Goal: Task Accomplishment & Management: Use online tool/utility

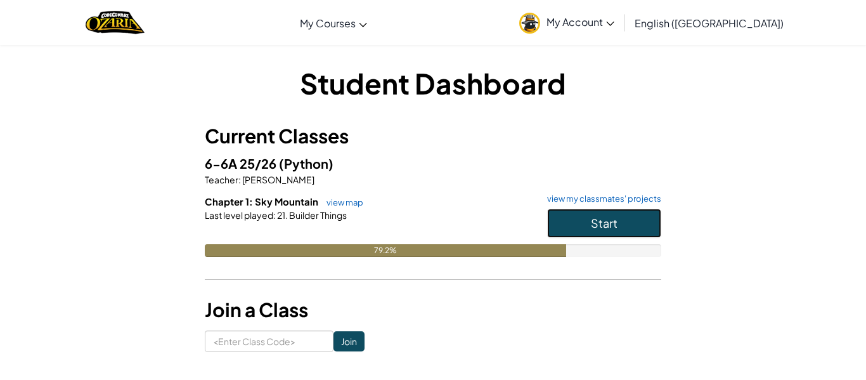
click at [575, 215] on button "Start" at bounding box center [604, 222] width 114 height 29
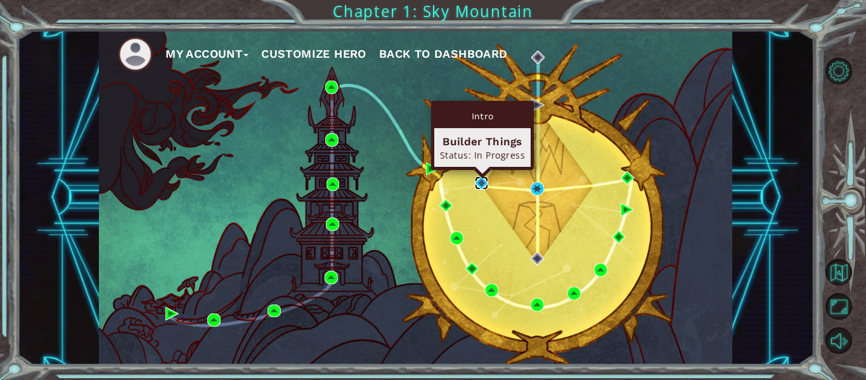
click at [485, 183] on img at bounding box center [481, 182] width 13 height 13
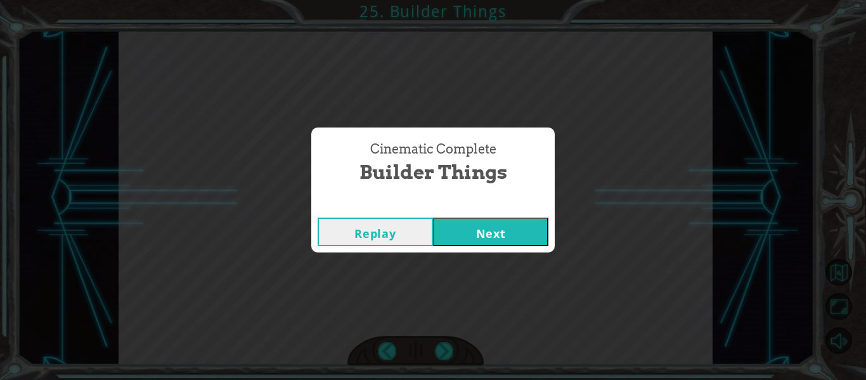
click at [497, 241] on button "Next" at bounding box center [490, 231] width 115 height 29
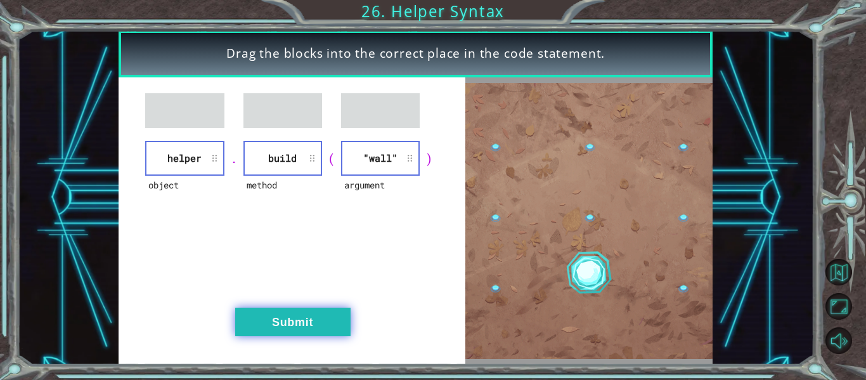
click at [289, 313] on button "Submit" at bounding box center [292, 321] width 115 height 29
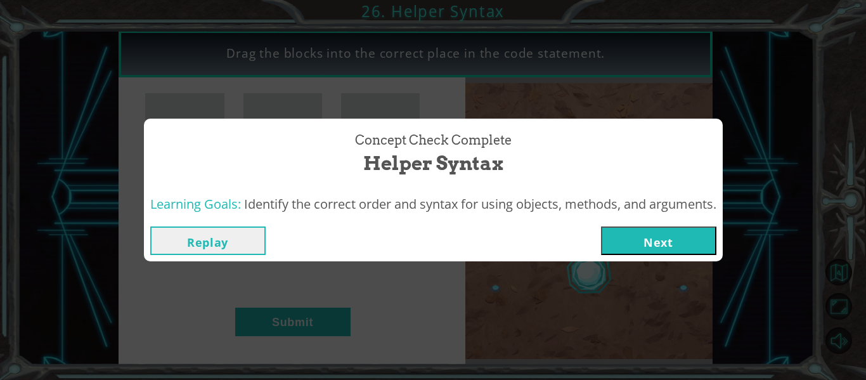
click at [658, 244] on button "Next" at bounding box center [658, 240] width 115 height 29
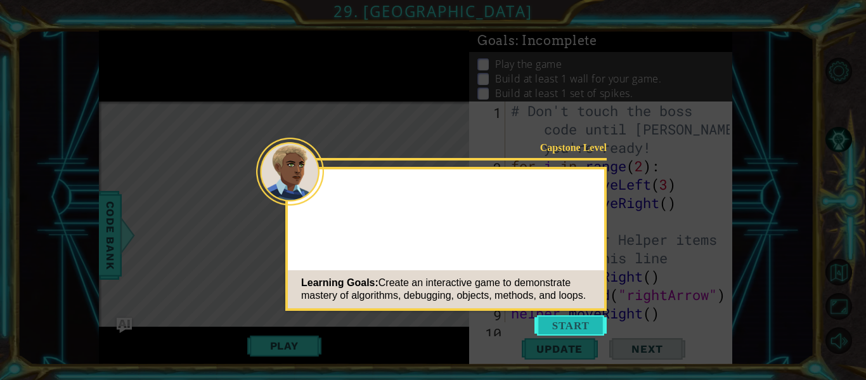
click at [573, 330] on button "Start" at bounding box center [570, 325] width 72 height 20
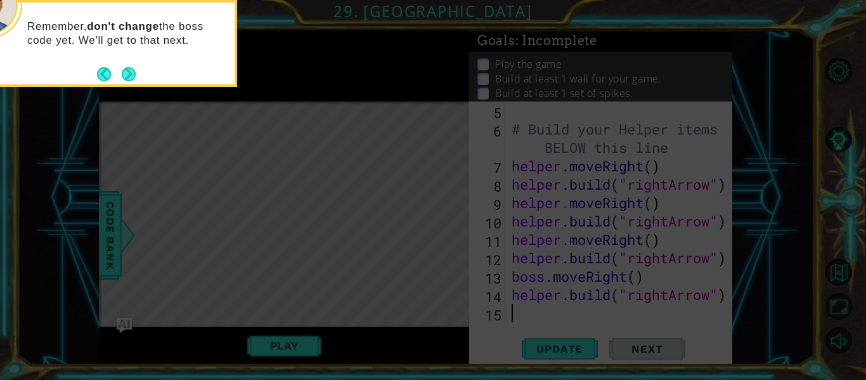
scroll to position [110, 0]
click at [126, 77] on button "Next" at bounding box center [129, 74] width 14 height 14
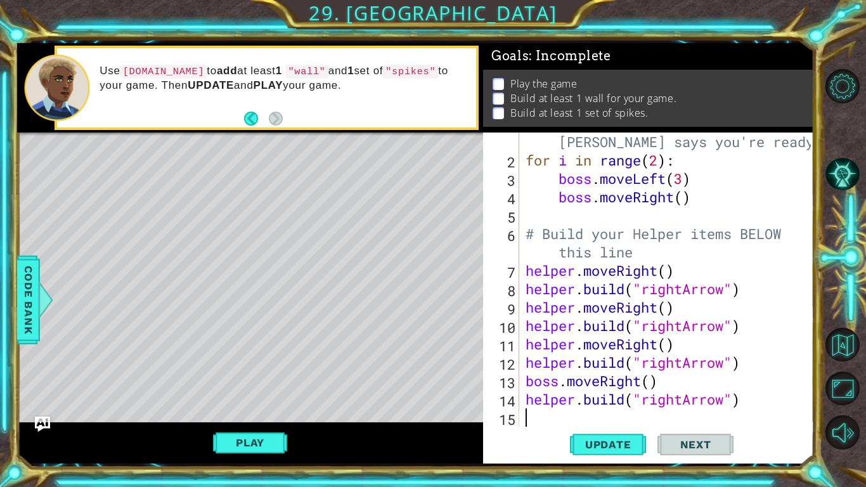
scroll to position [18, 0]
click at [253, 379] on button "Play" at bounding box center [250, 442] width 74 height 24
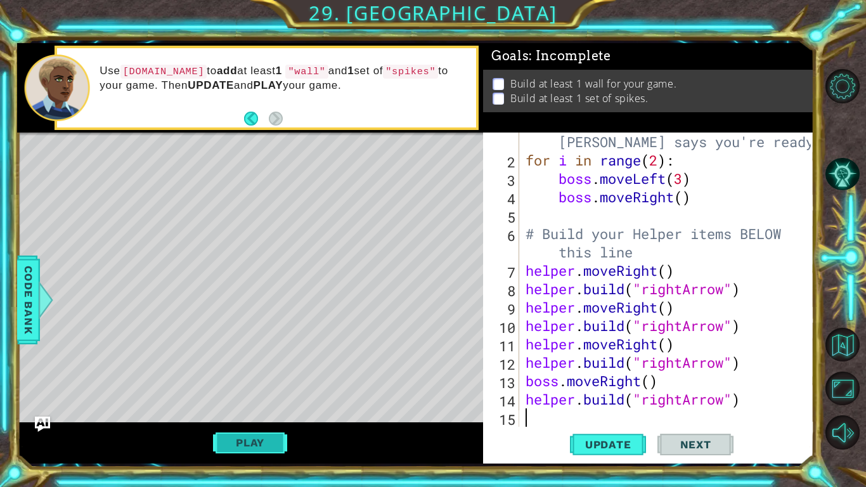
type textarea "[DOMAIN_NAME]("rightArrow")"
type textarea "boss.moveRight()"
click at [233, 379] on button "Play" at bounding box center [250, 442] width 74 height 24
click at [594, 379] on span "Update" at bounding box center [608, 444] width 72 height 13
click at [585, 379] on span "Update" at bounding box center [608, 444] width 72 height 13
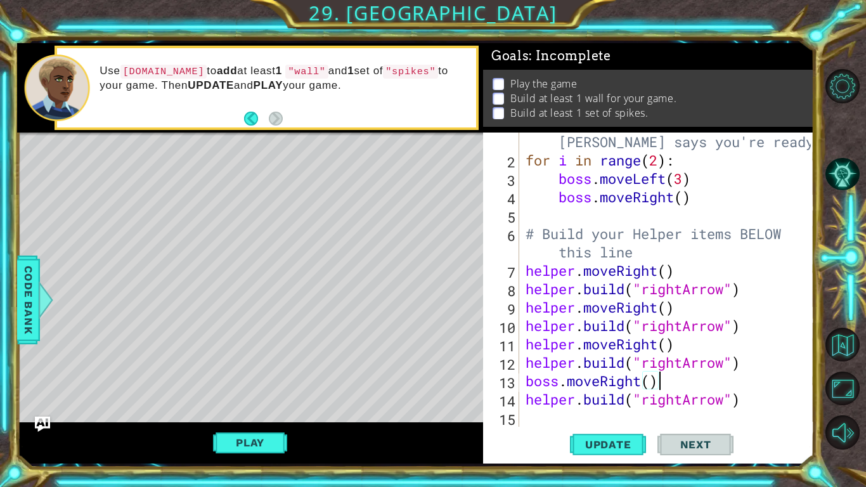
click at [532, 379] on div "# Don't touch the boss code until [PERSON_NAME] says you're ready! for i in ran…" at bounding box center [670, 288] width 294 height 349
type textarea "h"
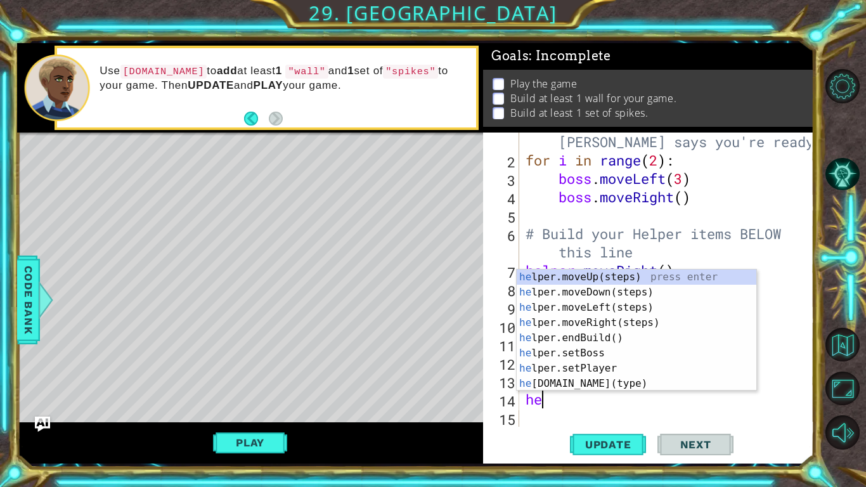
scroll to position [0, 0]
type textarea "h"
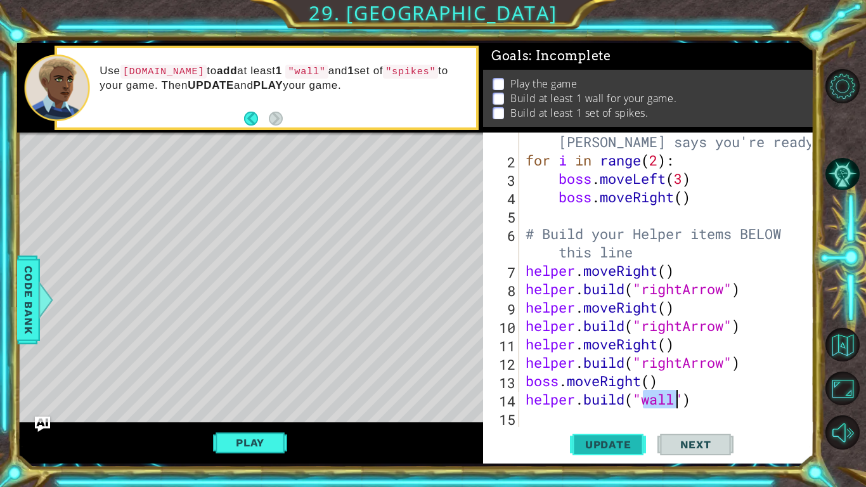
type textarea "[DOMAIN_NAME]("wall")"
click at [624, 379] on span "Update" at bounding box center [608, 444] width 72 height 13
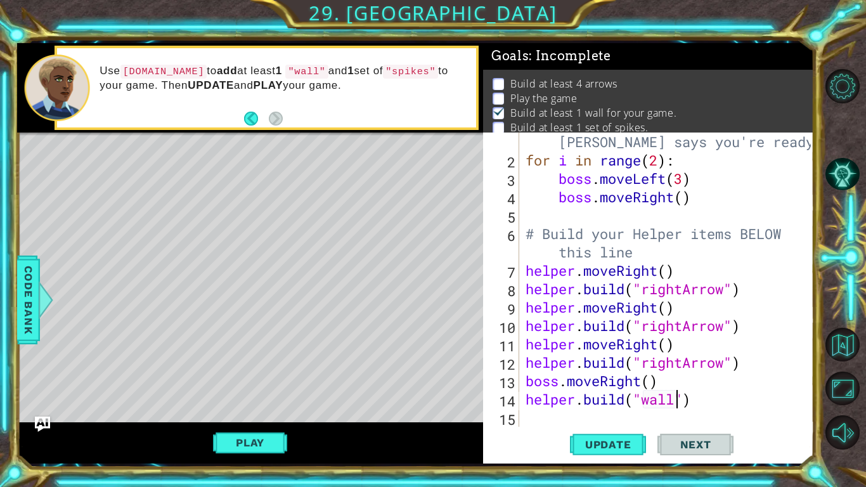
click at [183, 191] on div "Level Map" at bounding box center [309, 318] width 585 height 373
click at [589, 379] on span "Update" at bounding box center [608, 444] width 72 height 13
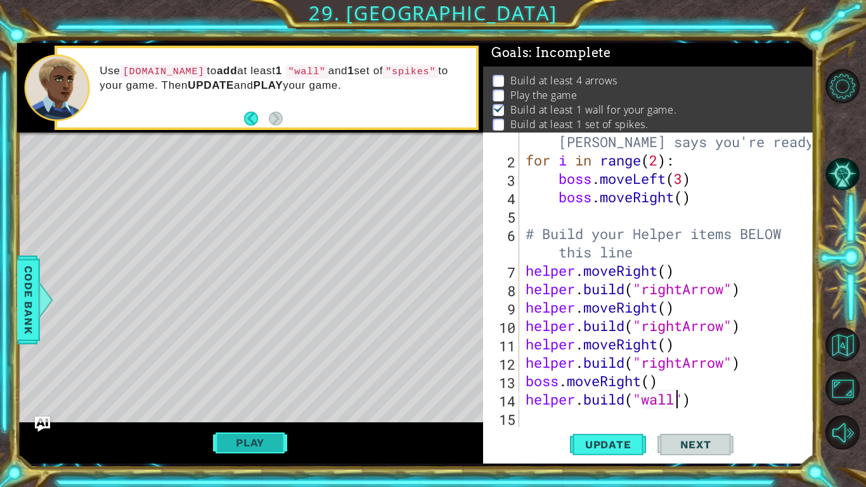
click at [240, 379] on button "Play" at bounding box center [250, 442] width 74 height 24
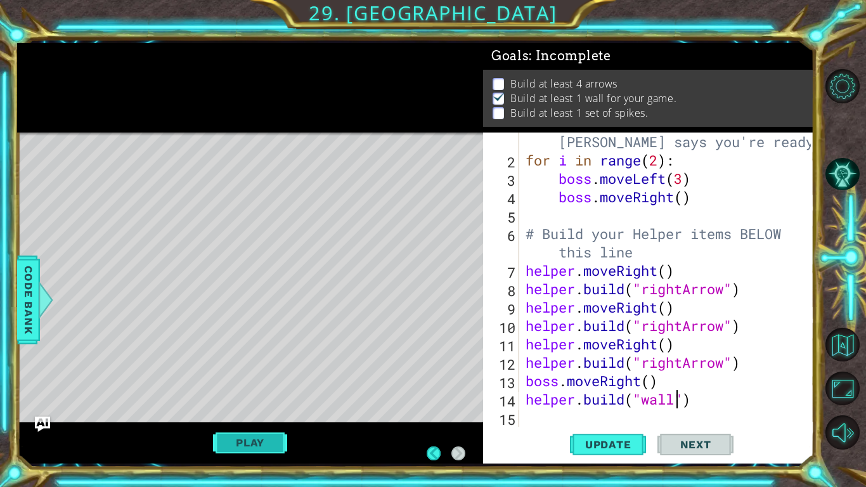
scroll to position [18, 0]
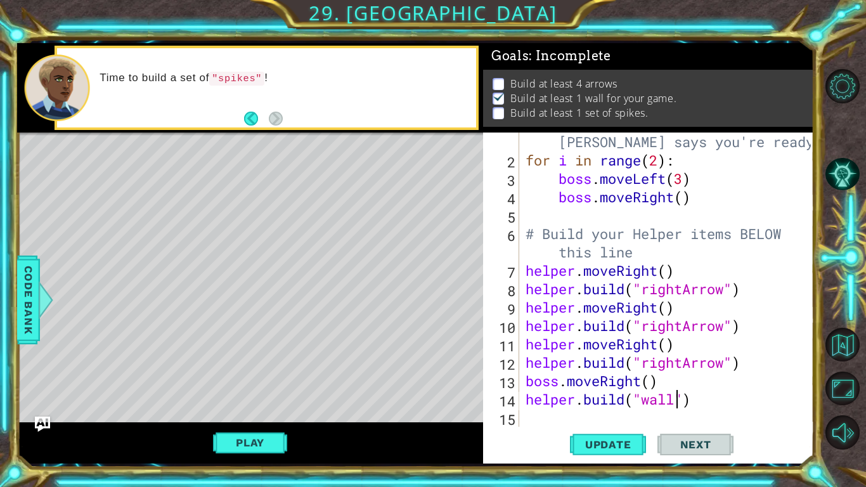
click at [538, 379] on div "# Don't touch the boss code until [PERSON_NAME] says you're ready! for i in ran…" at bounding box center [670, 288] width 294 height 349
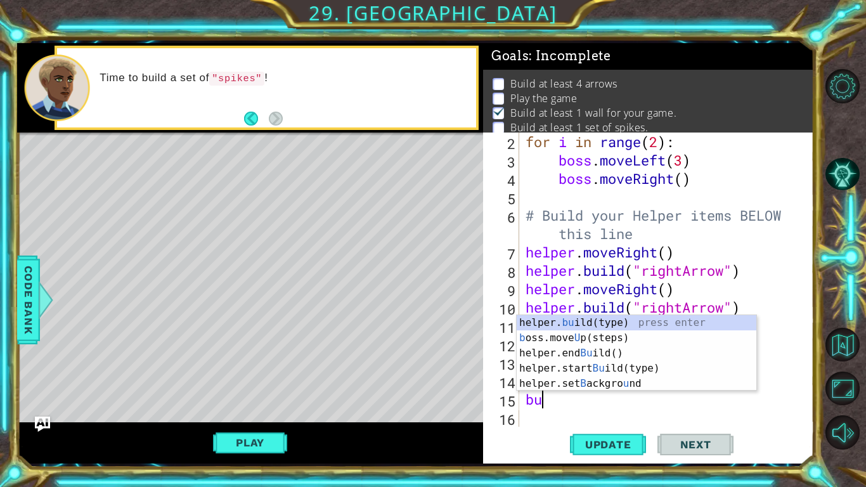
scroll to position [37, 0]
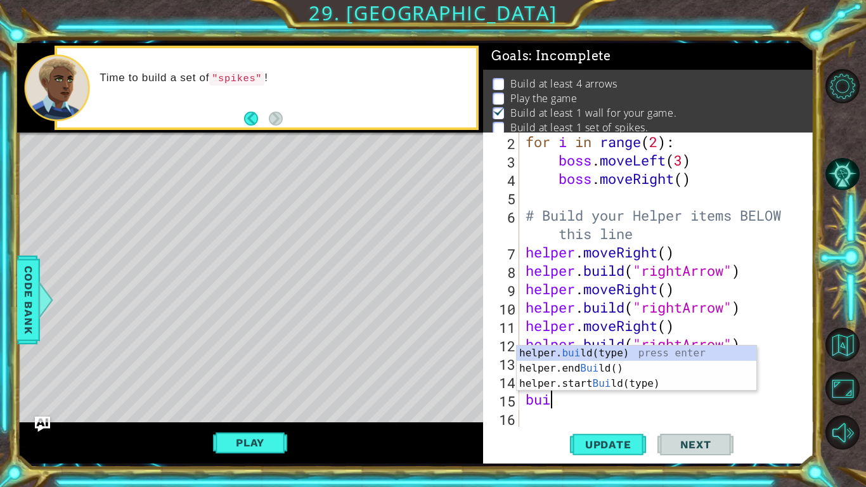
click at [530, 352] on div "helper. [PERSON_NAME](type) press enter helper.end [PERSON_NAME]() press enter …" at bounding box center [636, 383] width 240 height 76
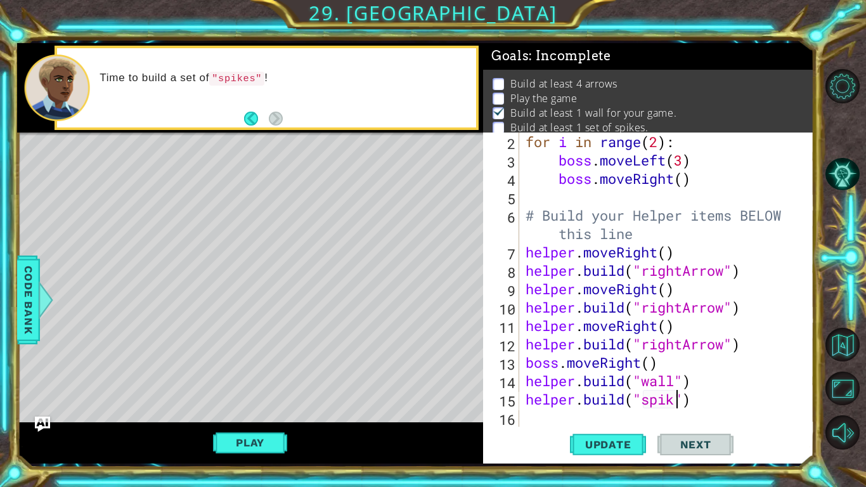
scroll to position [0, 7]
click at [609, 379] on span "Update" at bounding box center [608, 444] width 72 height 13
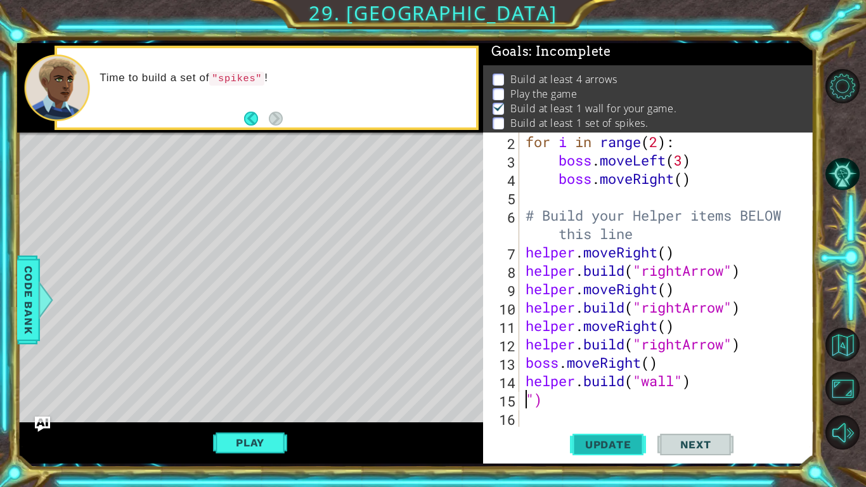
scroll to position [0, 0]
click at [706, 379] on div "for i in range ( 2 ) : boss . moveLeft ( 3 ) boss . moveRight ( ) # Build your …" at bounding box center [670, 297] width 294 height 331
click at [604, 379] on span "Update" at bounding box center [608, 444] width 72 height 13
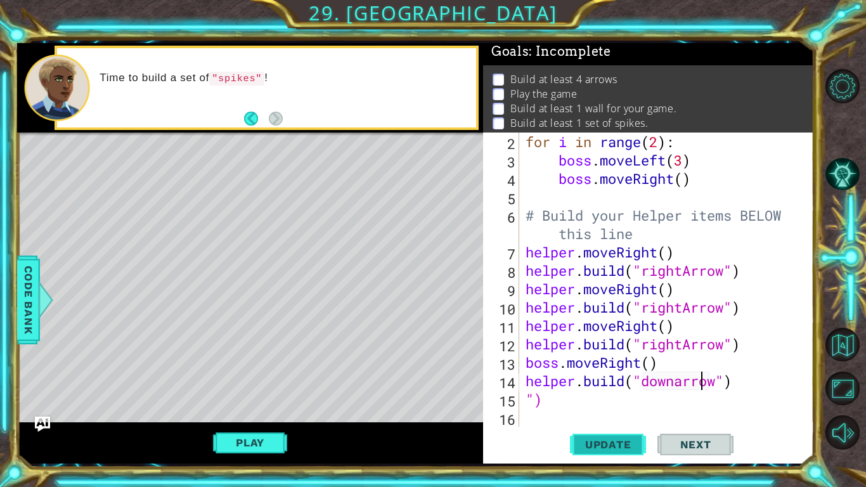
click at [631, 379] on span "Update" at bounding box center [608, 444] width 72 height 13
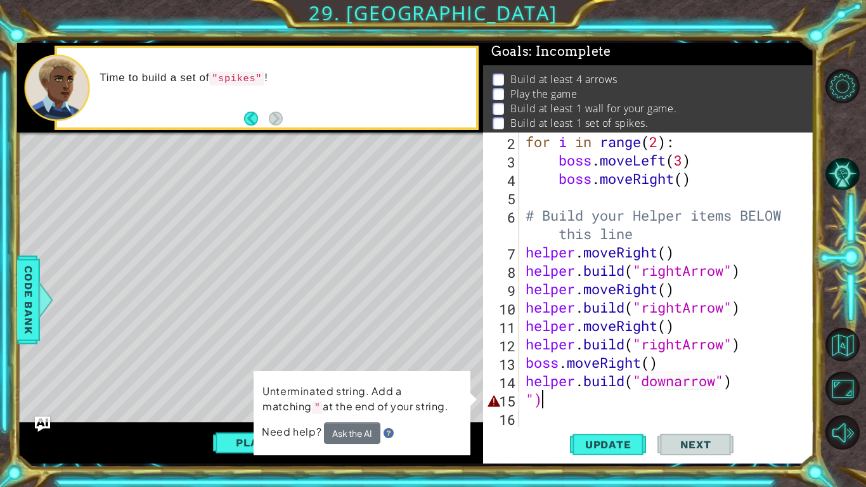
click at [546, 379] on div "for i in range ( 2 ) : boss . moveLeft ( 3 ) boss . moveRight ( ) # Build your …" at bounding box center [670, 297] width 294 height 331
type textarea """
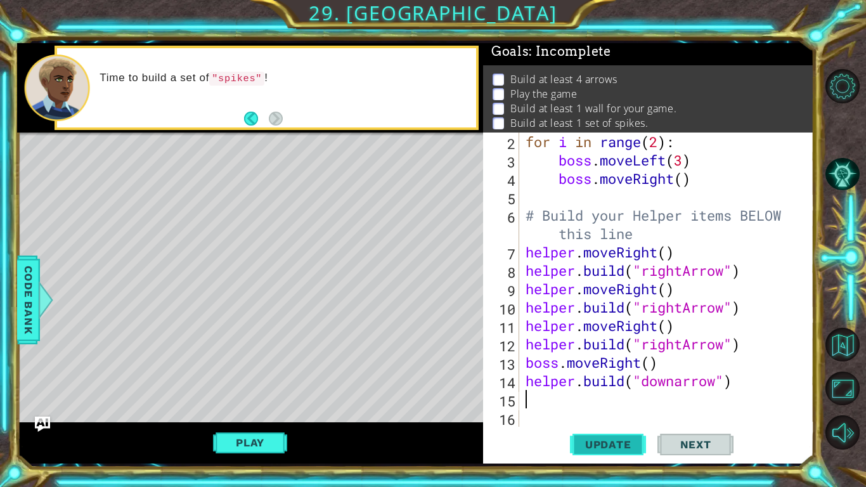
click at [621, 379] on span "Update" at bounding box center [608, 444] width 72 height 13
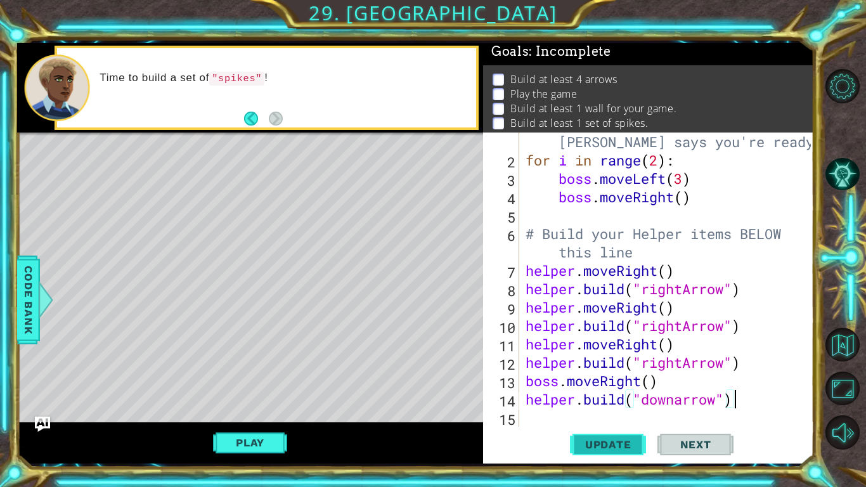
scroll to position [18, 0]
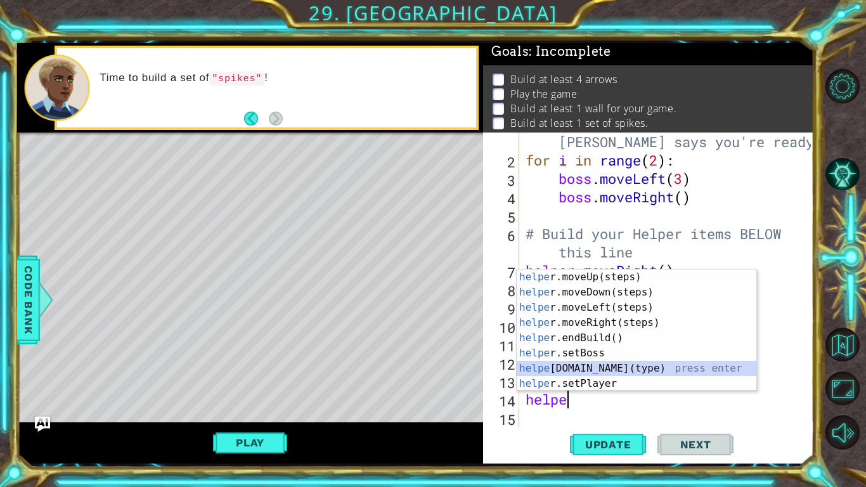
click at [570, 369] on div "helpe [PERSON_NAME]moveUp(steps) press enter helpe r.moveDown(steps) press ente…" at bounding box center [636, 345] width 240 height 152
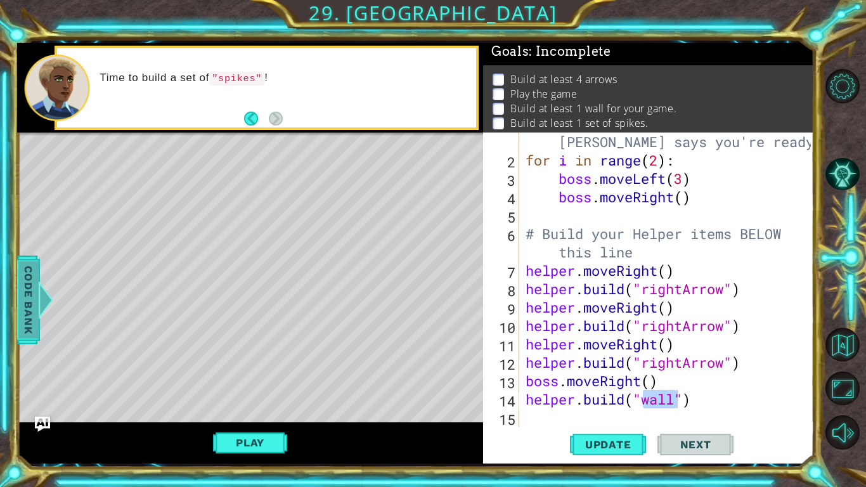
click at [38, 298] on div at bounding box center [46, 300] width 16 height 38
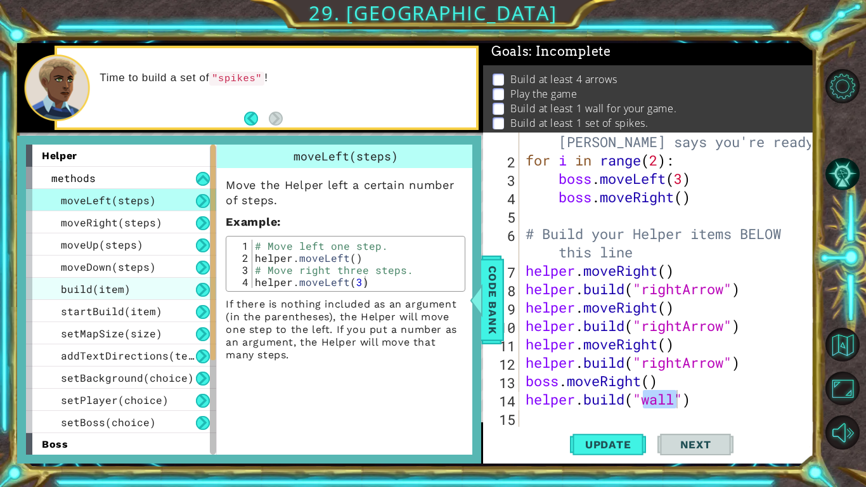
click at [88, 291] on span "build(item)" at bounding box center [96, 288] width 70 height 13
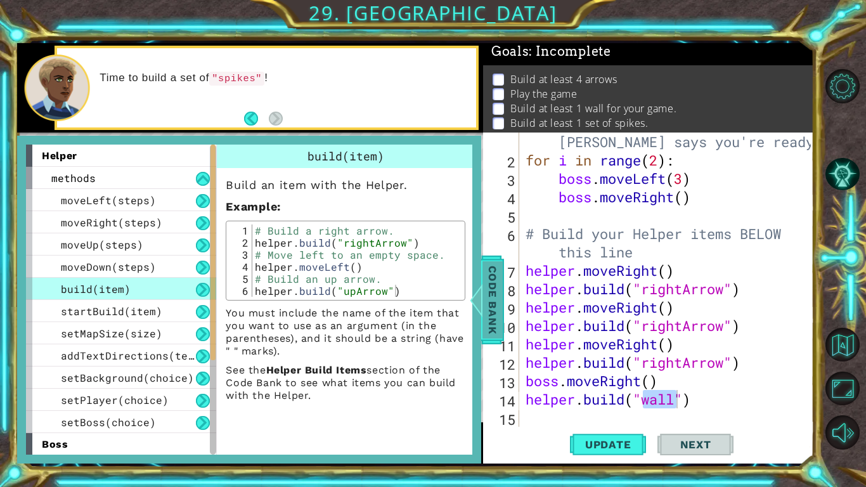
click at [483, 301] on div at bounding box center [476, 300] width 16 height 38
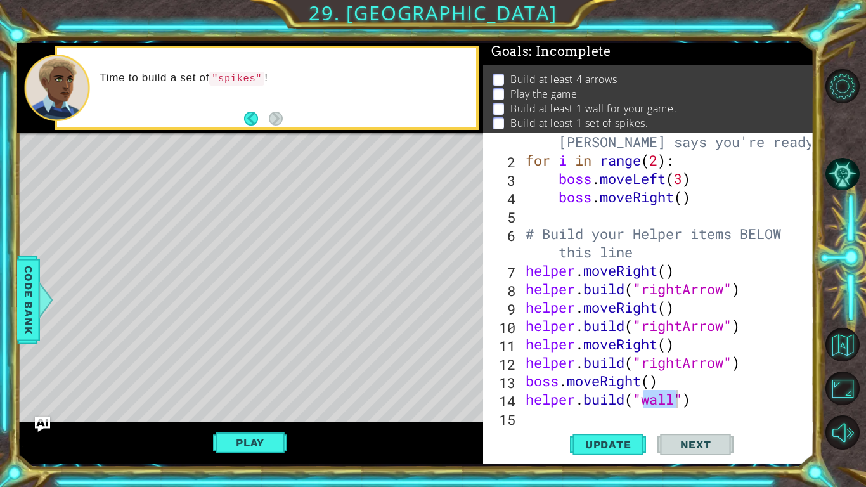
click at [662, 379] on div "# Don't touch the boss code until [PERSON_NAME] says you're ready! for i in ran…" at bounding box center [667, 279] width 288 height 294
click at [592, 379] on button "Update" at bounding box center [608, 444] width 76 height 33
click at [599, 379] on button "Update" at bounding box center [608, 444] width 76 height 33
click at [605, 379] on span "Update" at bounding box center [608, 444] width 72 height 13
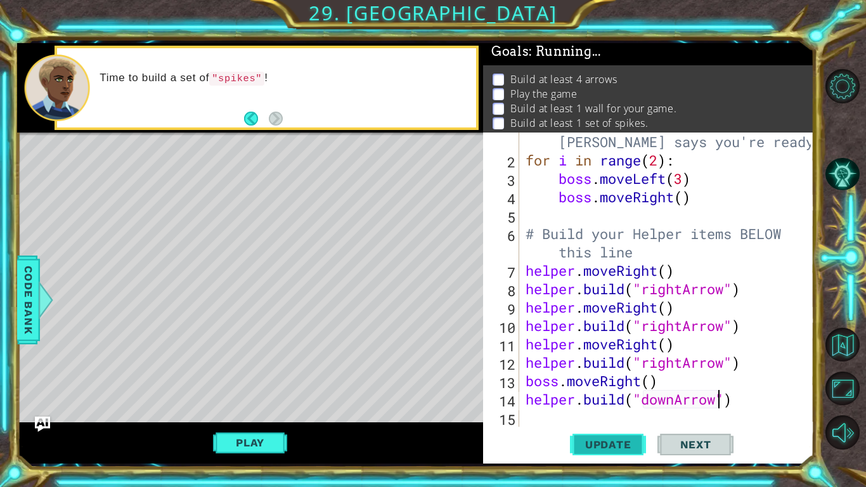
click at [610, 379] on span "Update" at bounding box center [608, 444] width 72 height 13
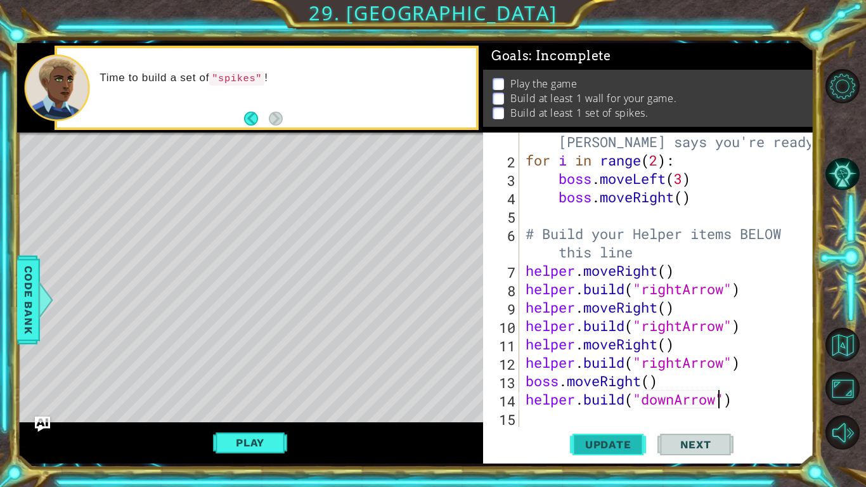
click at [588, 379] on span "Update" at bounding box center [608, 444] width 72 height 13
click at [237, 379] on button "Play" at bounding box center [250, 442] width 74 height 24
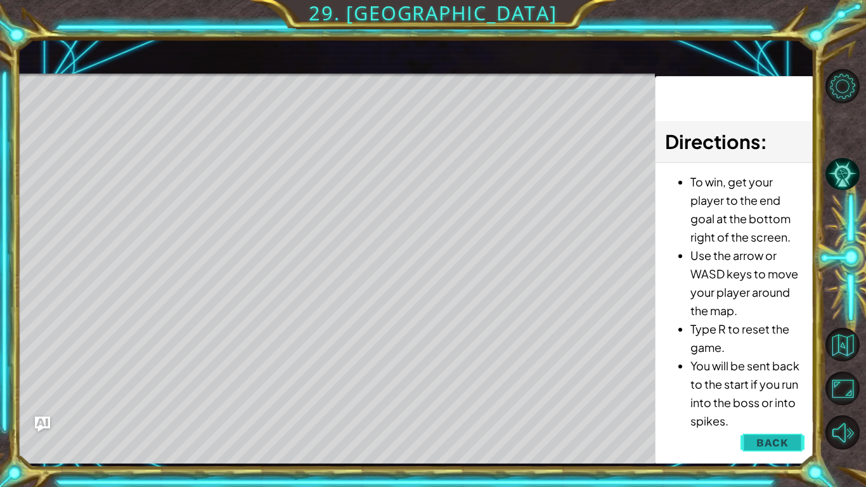
click at [771, 379] on span "Back" at bounding box center [772, 442] width 32 height 13
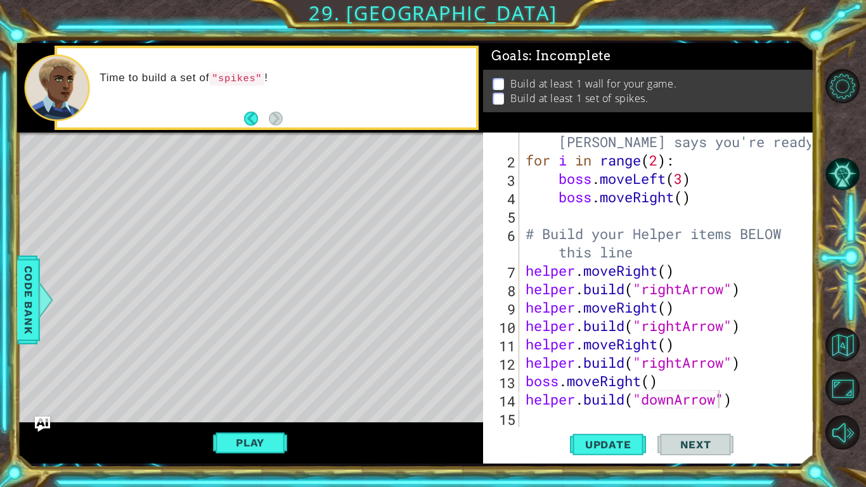
click at [775, 379] on div "Update Next" at bounding box center [651, 444] width 331 height 33
type textarea "[DOMAIN_NAME]("downArrow")"
click at [646, 369] on div "# Don't touch the boss code until [PERSON_NAME] says you're ready! for i in ran…" at bounding box center [670, 288] width 294 height 349
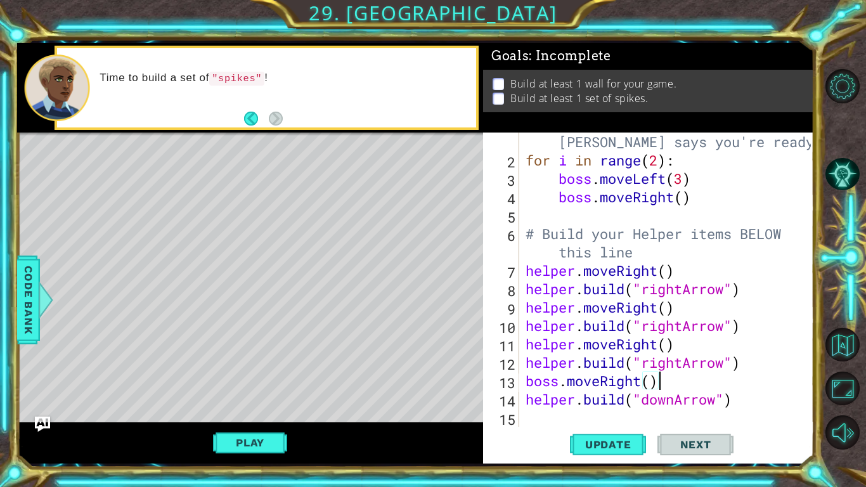
click at [659, 379] on div "# Don't touch the boss code until [PERSON_NAME] says you're ready! for i in ran…" at bounding box center [670, 288] width 294 height 349
click at [606, 379] on span "Update" at bounding box center [608, 444] width 72 height 13
click at [603, 379] on span "Update" at bounding box center [608, 444] width 72 height 13
click at [602, 379] on span "Update" at bounding box center [608, 444] width 72 height 13
click at [598, 379] on span "Update" at bounding box center [608, 444] width 72 height 13
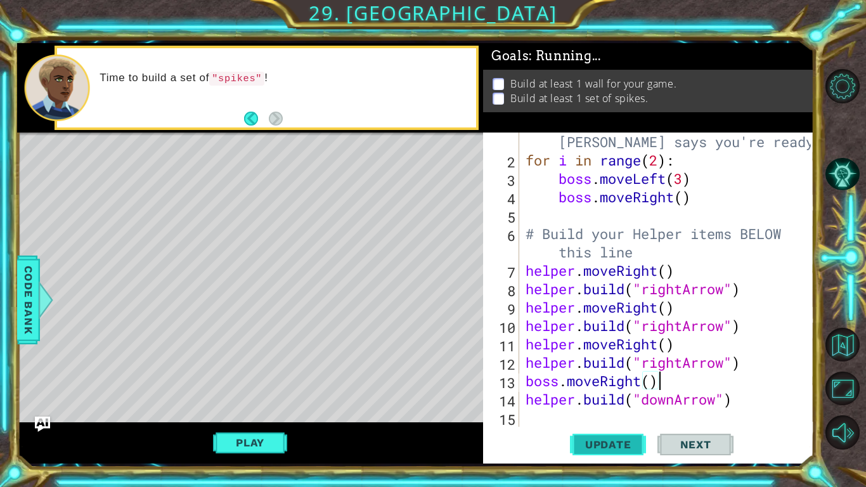
click at [598, 379] on span "Update" at bounding box center [608, 444] width 72 height 13
type textarea "[DOMAIN_NAME]("rightArrow")"
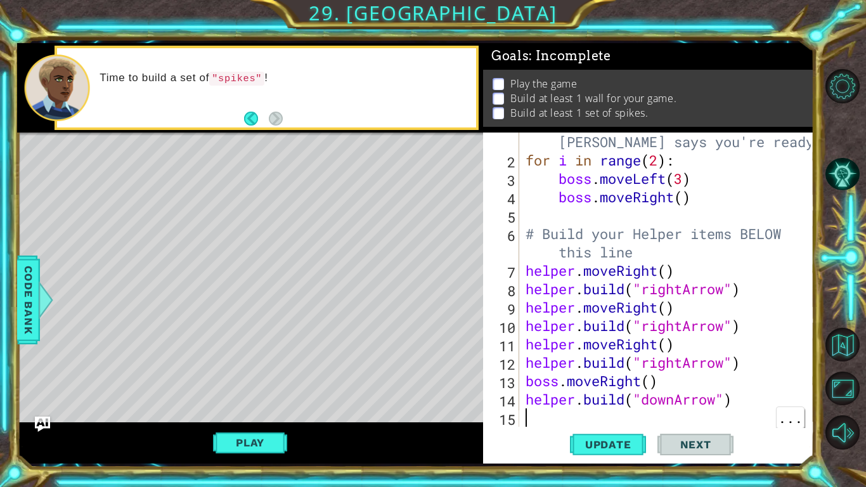
click at [728, 379] on div "# Don't touch the boss code until [PERSON_NAME] says you're ready! for i in ran…" at bounding box center [670, 288] width 294 height 349
click at [594, 379] on button "Update" at bounding box center [608, 444] width 76 height 33
click at [591, 379] on span "Update" at bounding box center [608, 444] width 72 height 13
click at [598, 379] on div "# Don't touch the boss code until [PERSON_NAME] says you're ready! for i in ran…" at bounding box center [670, 288] width 294 height 349
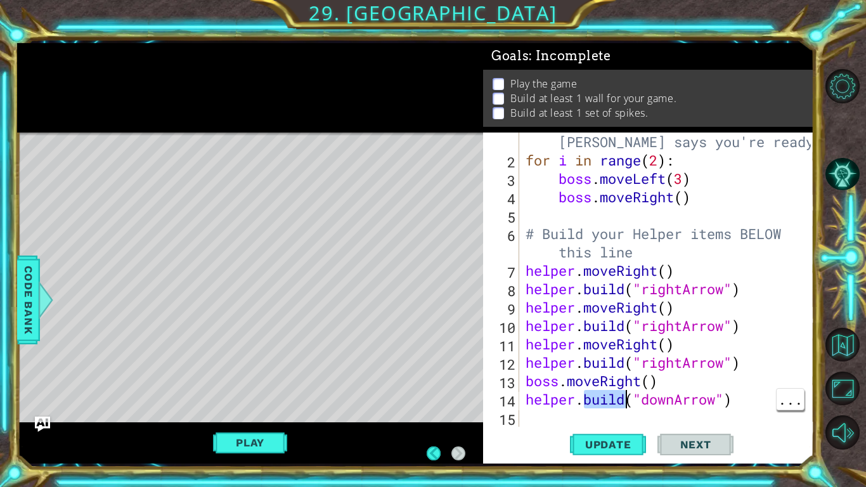
click at [588, 379] on div "# Don't touch the boss code until [PERSON_NAME] says you're ready! for i in ran…" at bounding box center [670, 288] width 294 height 349
type textarea "boss.moveRight()"
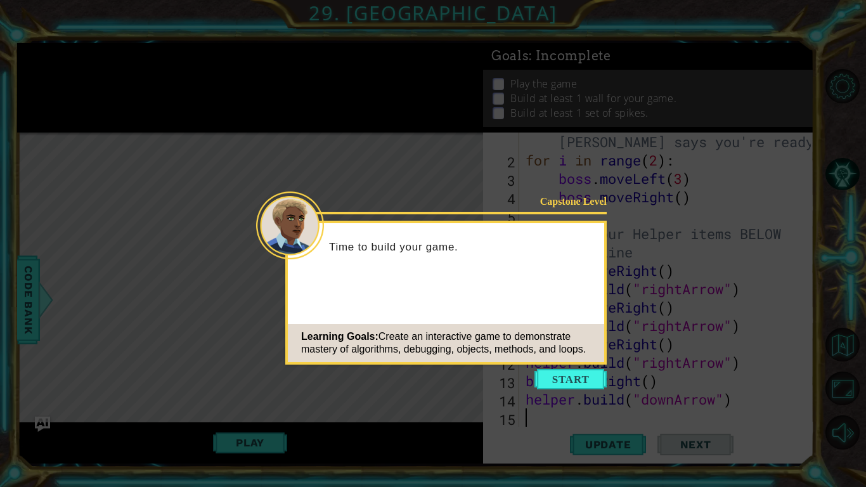
scroll to position [18, 0]
click at [566, 379] on button "Start" at bounding box center [570, 379] width 72 height 20
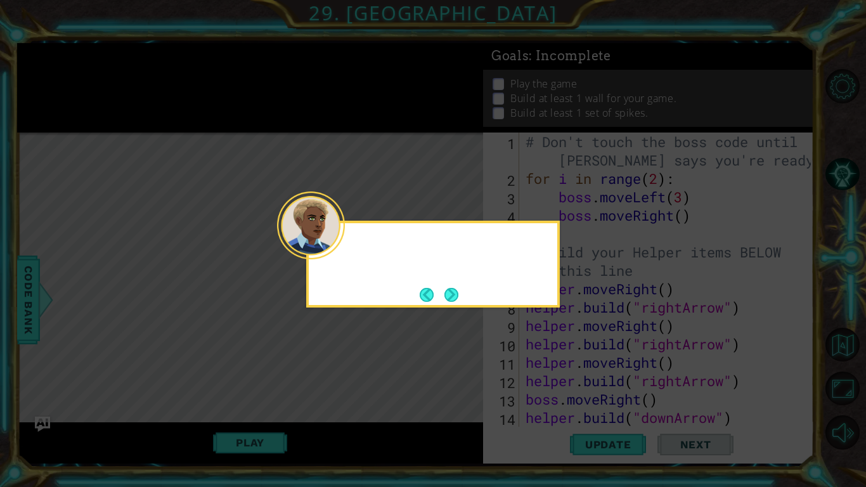
scroll to position [0, 0]
click at [456, 297] on button "Next" at bounding box center [451, 295] width 14 height 14
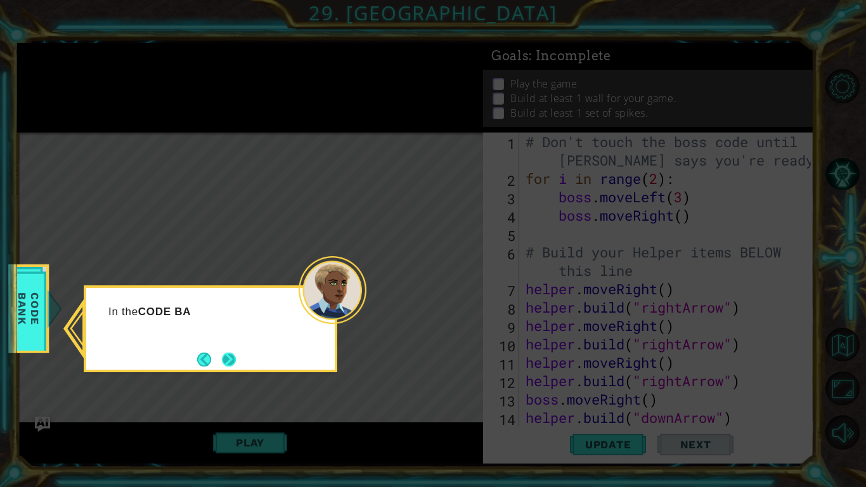
click at [229, 365] on button "Next" at bounding box center [229, 359] width 14 height 14
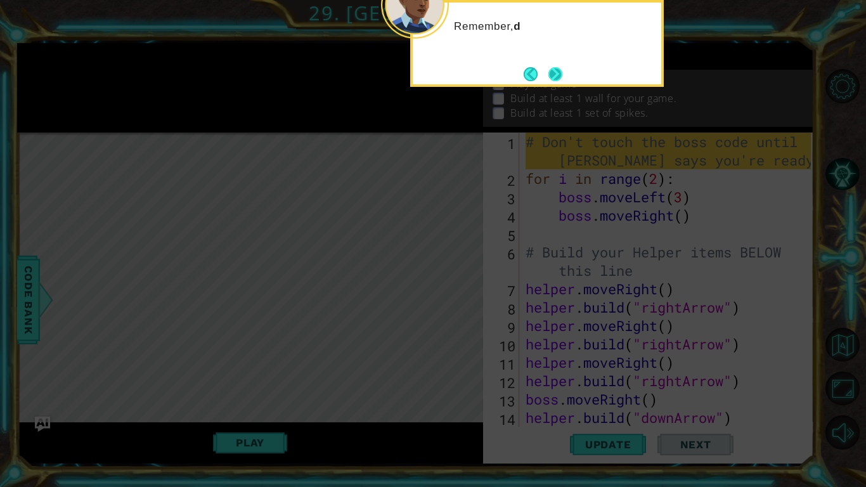
click at [561, 76] on button "Next" at bounding box center [555, 74] width 14 height 14
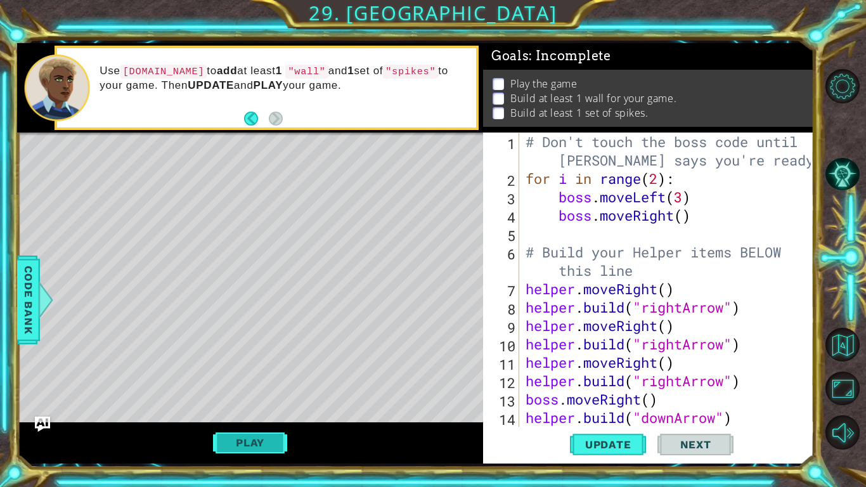
click at [253, 444] on button "Play" at bounding box center [250, 442] width 74 height 24
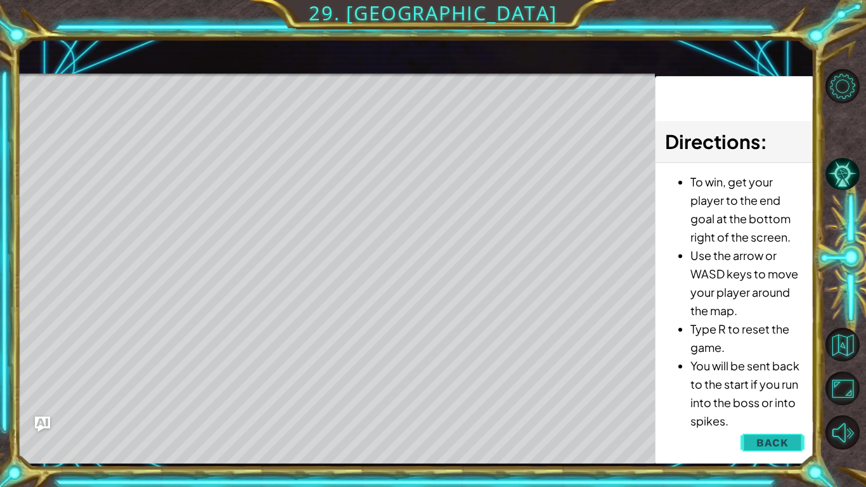
click at [774, 449] on span "Back" at bounding box center [772, 442] width 32 height 13
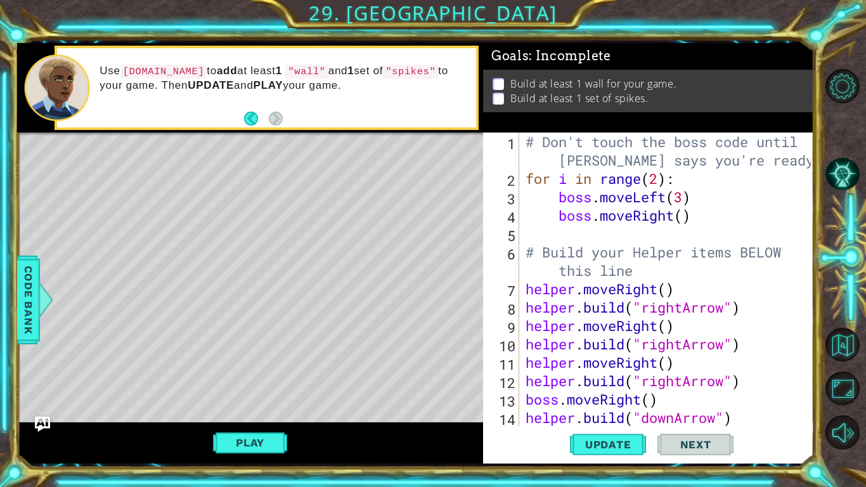
click at [559, 350] on div "# Don't touch the boss code until [PERSON_NAME] says you're ready! for i in ran…" at bounding box center [670, 306] width 294 height 349
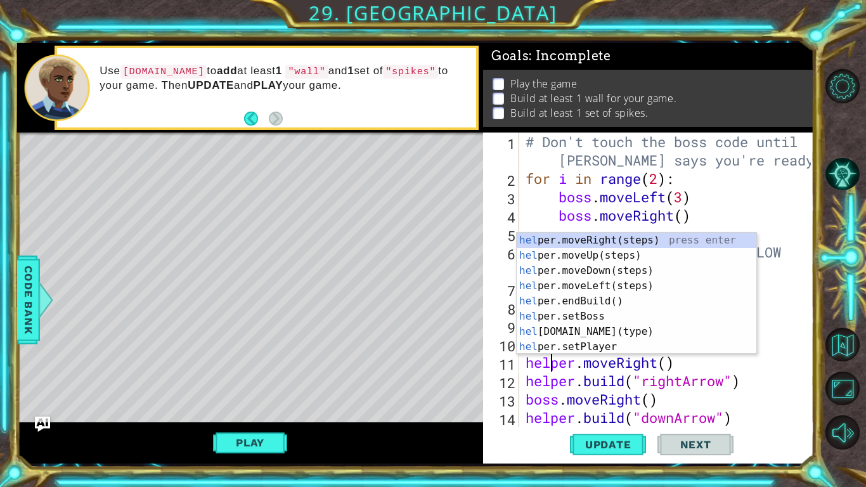
scroll to position [0, 1]
click at [158, 304] on div "Level Map" at bounding box center [309, 318] width 585 height 373
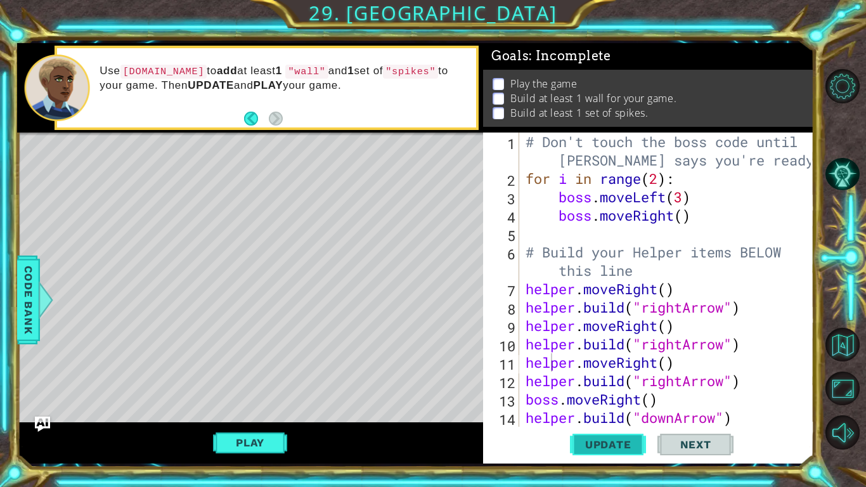
click at [617, 447] on span "Update" at bounding box center [608, 444] width 72 height 13
click at [746, 420] on div "# Don't touch the boss code until [PERSON_NAME] says you're ready! for i in ran…" at bounding box center [670, 306] width 294 height 349
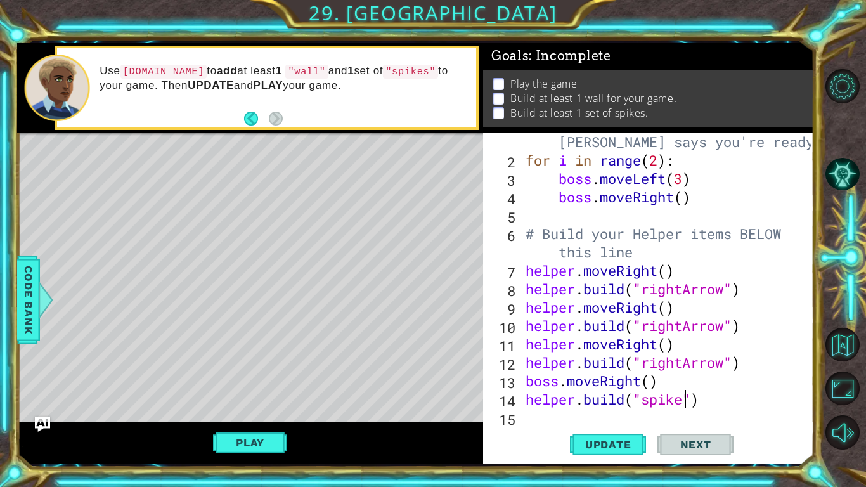
scroll to position [0, 7]
type textarea "[DOMAIN_NAME]("spike")"
click at [603, 444] on span "Update" at bounding box center [608, 444] width 72 height 13
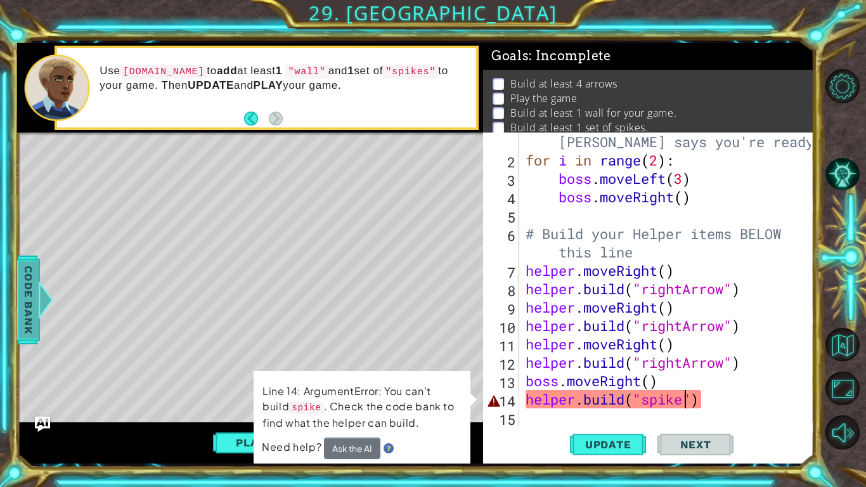
click at [39, 305] on div at bounding box center [46, 300] width 16 height 38
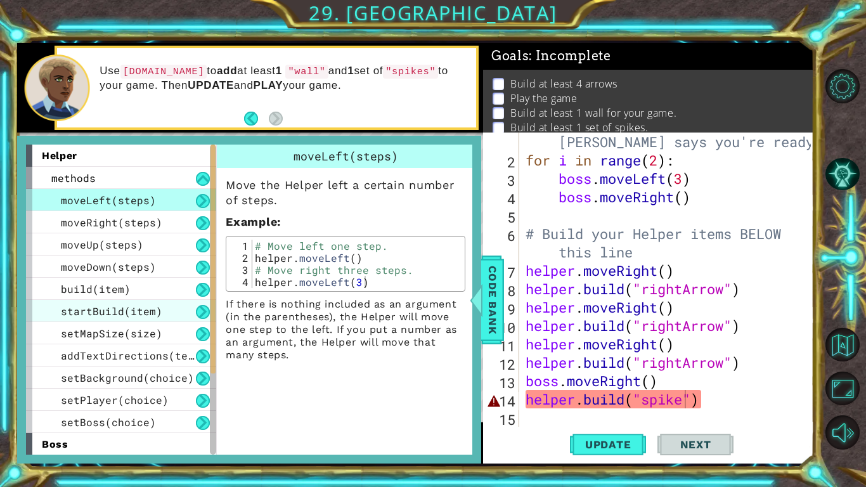
click at [72, 320] on div "startBuild(item)" at bounding box center [121, 311] width 190 height 22
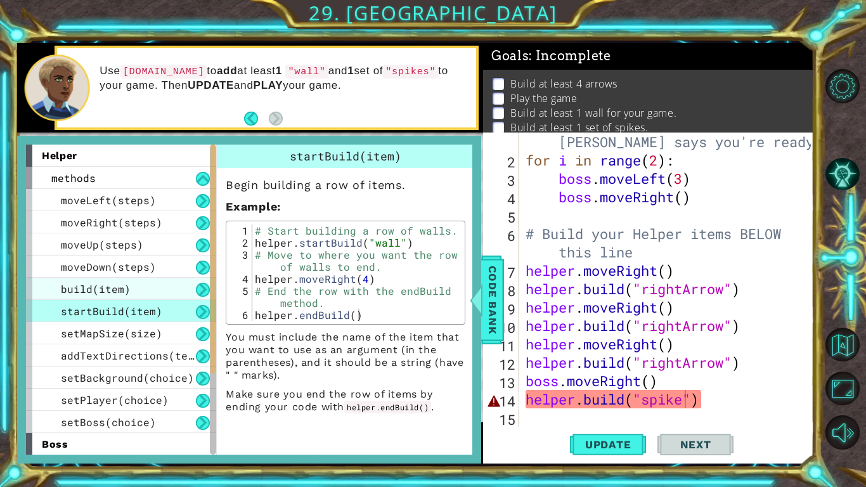
click at [115, 285] on span "build(item)" at bounding box center [96, 288] width 70 height 13
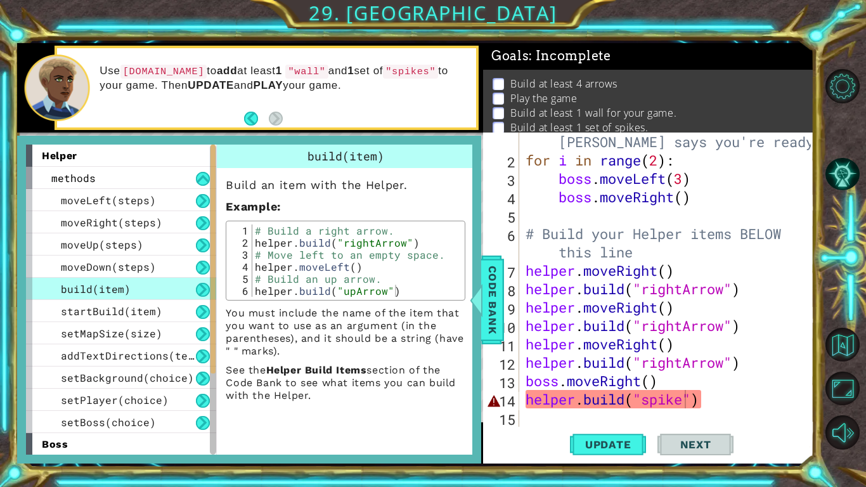
click at [319, 263] on div "# Build a right arrow. helper . build ( "rightArrow" ) # Move left to an empty …" at bounding box center [356, 272] width 209 height 96
type textarea "helper.moveLeft()"
click at [492, 317] on span "Code Bank" at bounding box center [492, 298] width 20 height 77
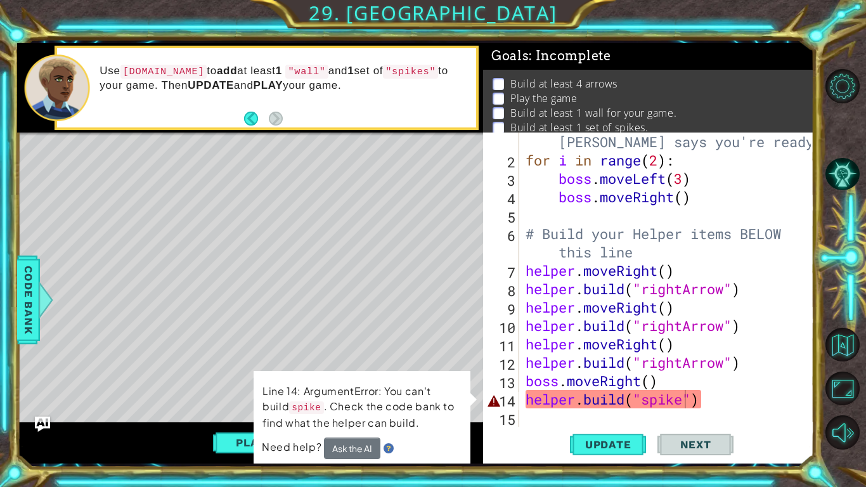
click at [571, 366] on div "# Don't touch the boss code until Vega says you're ready! for i in range ( 2 ) …" at bounding box center [670, 288] width 294 height 349
type textarea "[DOMAIN_NAME]("rightArrow")"
click at [705, 414] on div "# Don't touch the boss code until Vega says you're ready! for i in range ( 2 ) …" at bounding box center [670, 288] width 294 height 349
click at [712, 404] on div "# Don't touch the boss code until Vega says you're ready! for i in range ( 2 ) …" at bounding box center [670, 288] width 294 height 349
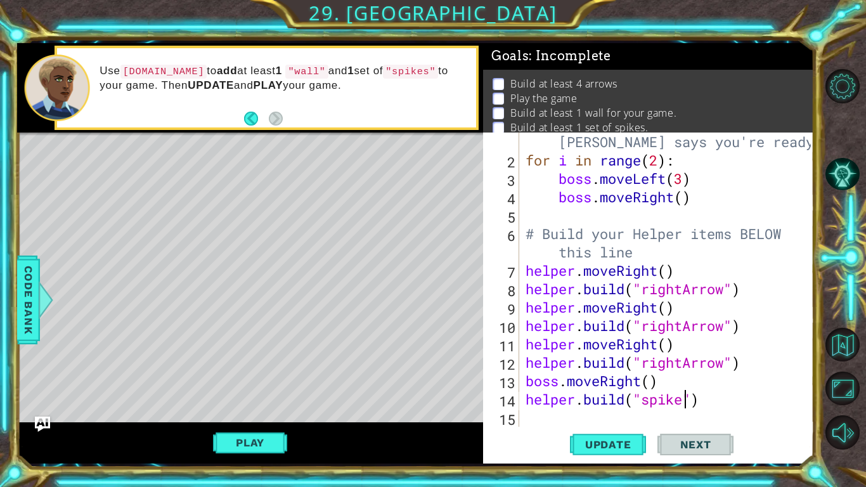
scroll to position [0, 8]
click at [597, 429] on button "Update" at bounding box center [608, 444] width 76 height 33
click at [597, 444] on span "Update" at bounding box center [608, 444] width 72 height 13
click at [622, 440] on span "Update" at bounding box center [608, 444] width 72 height 13
click at [606, 451] on button "Update" at bounding box center [608, 444] width 76 height 33
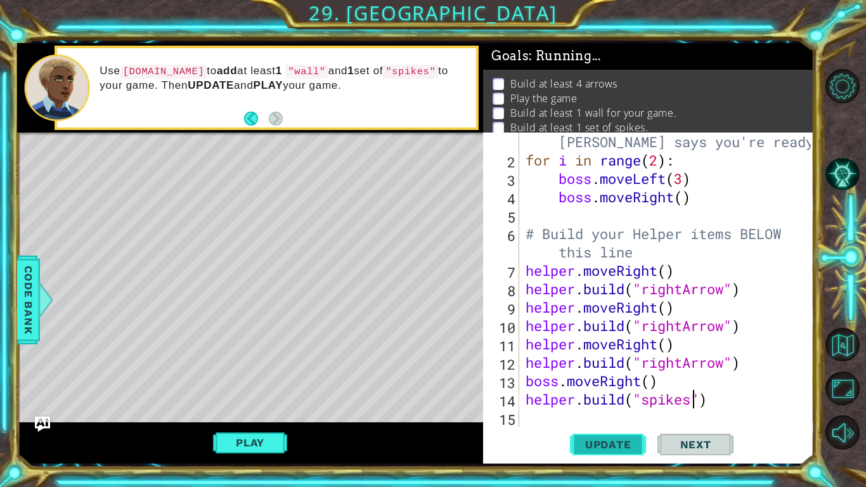
click at [603, 452] on button "Update" at bounding box center [608, 444] width 76 height 33
click at [594, 444] on span "Update" at bounding box center [608, 444] width 72 height 13
click at [603, 444] on span "Update" at bounding box center [608, 444] width 72 height 13
click at [603, 445] on span "Update" at bounding box center [608, 444] width 72 height 13
click at [603, 441] on span "Update" at bounding box center [608, 444] width 72 height 13
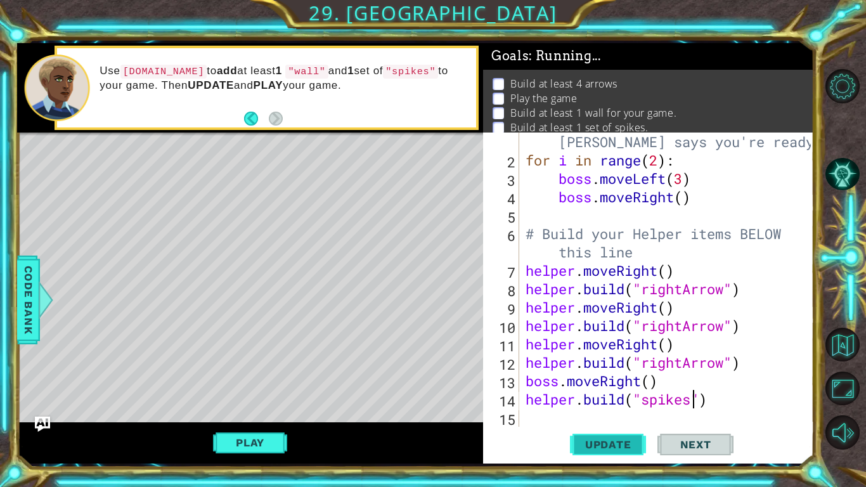
click at [604, 444] on span "Update" at bounding box center [608, 444] width 72 height 13
click at [604, 439] on span "Update" at bounding box center [608, 444] width 72 height 13
click at [605, 435] on button "Update" at bounding box center [608, 444] width 76 height 33
click at [603, 446] on span "Update" at bounding box center [608, 444] width 72 height 13
click at [603, 447] on span "Update" at bounding box center [608, 444] width 72 height 13
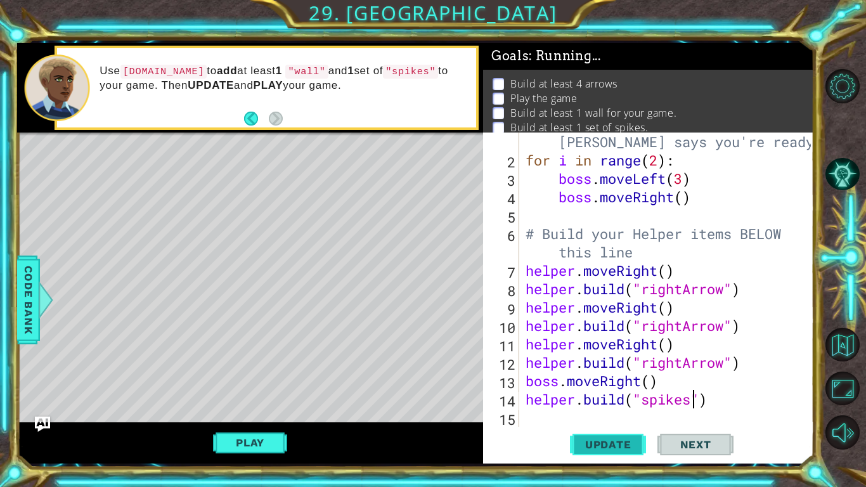
click at [605, 454] on button "Update" at bounding box center [608, 444] width 76 height 33
click at [596, 436] on button "Update" at bounding box center [608, 444] width 76 height 33
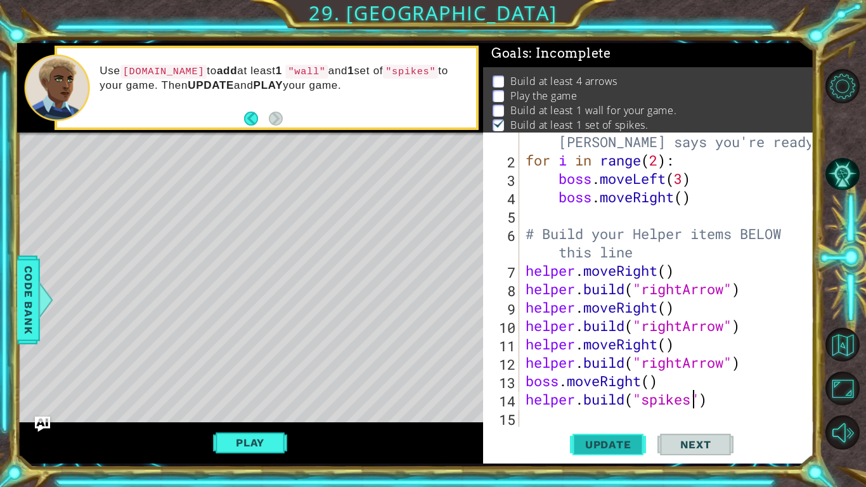
scroll to position [4, 0]
click at [700, 322] on div "# Don't touch the boss code until Vega says you're ready! for i in range ( 2 ) …" at bounding box center [670, 288] width 294 height 349
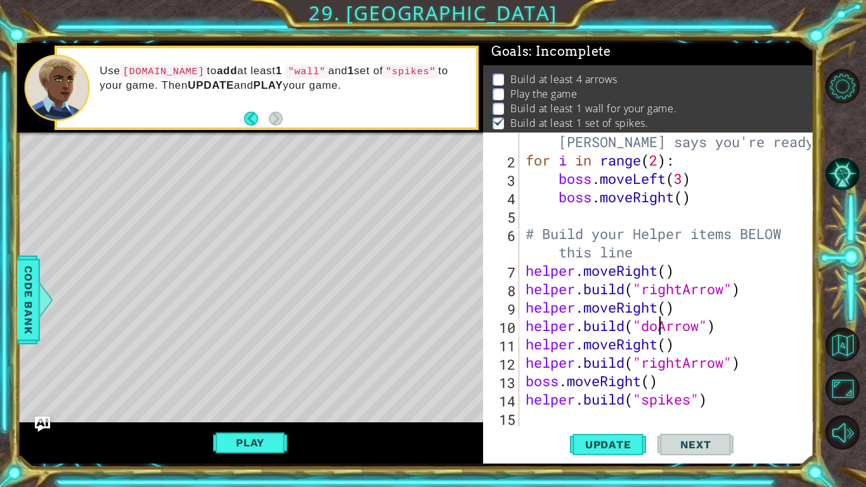
scroll to position [0, 6]
click at [601, 449] on span "Update" at bounding box center [608, 444] width 72 height 13
click at [243, 444] on button "Play" at bounding box center [250, 442] width 74 height 24
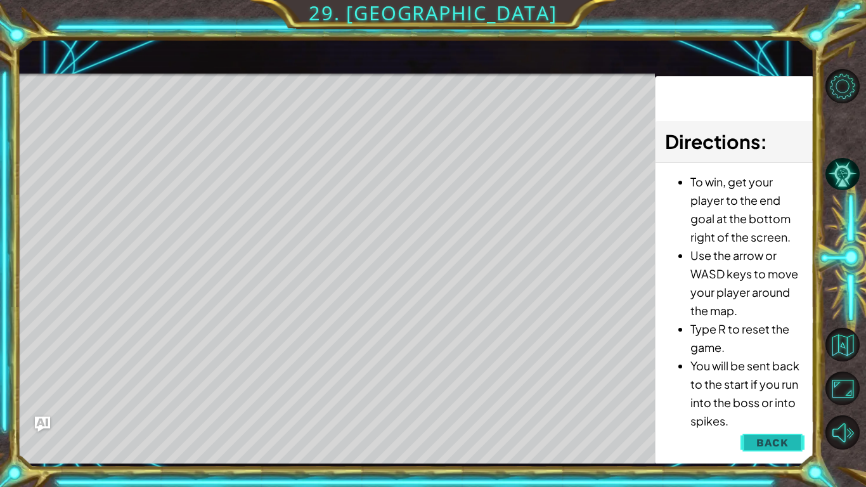
click at [774, 437] on span "Back" at bounding box center [772, 442] width 32 height 13
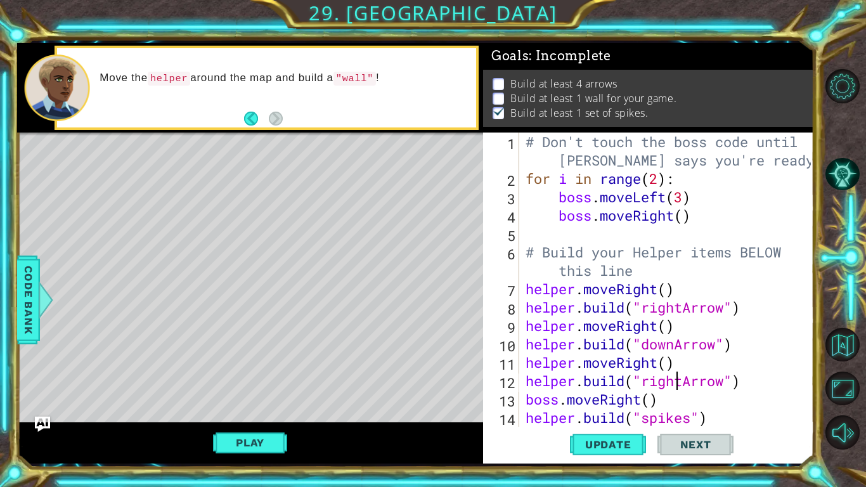
scroll to position [0, 6]
type textarea "helper.build("spikes")"
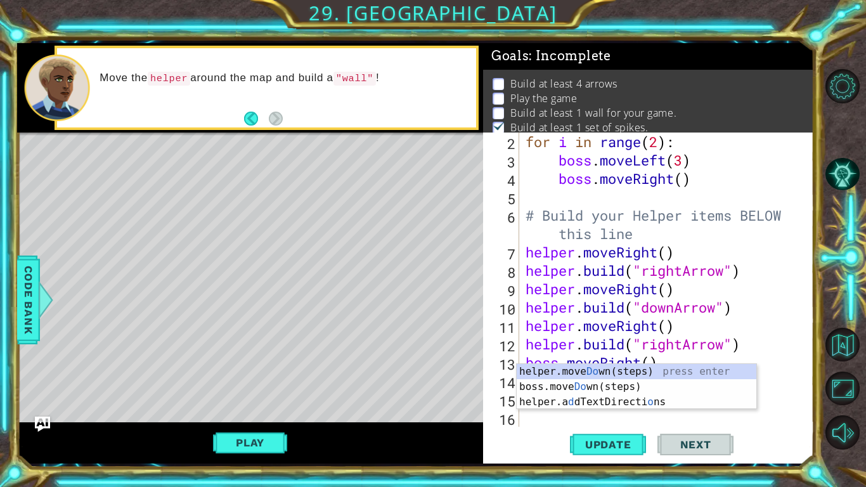
type textarea "dow"
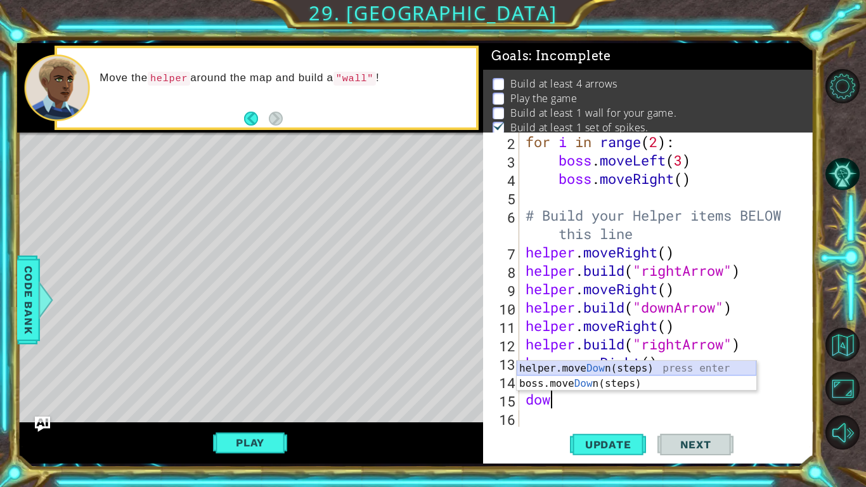
click at [624, 369] on div "helper.move Dow n(steps) press enter boss.move Dow n(steps) press enter" at bounding box center [636, 391] width 240 height 61
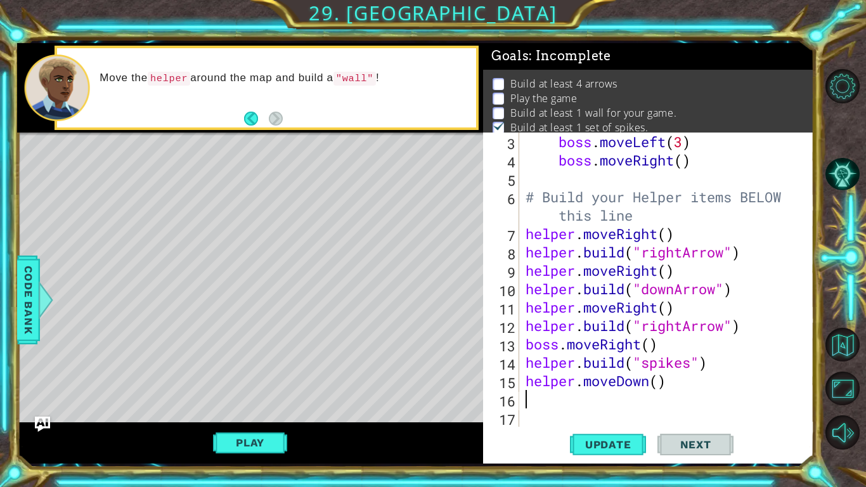
scroll to position [55, 0]
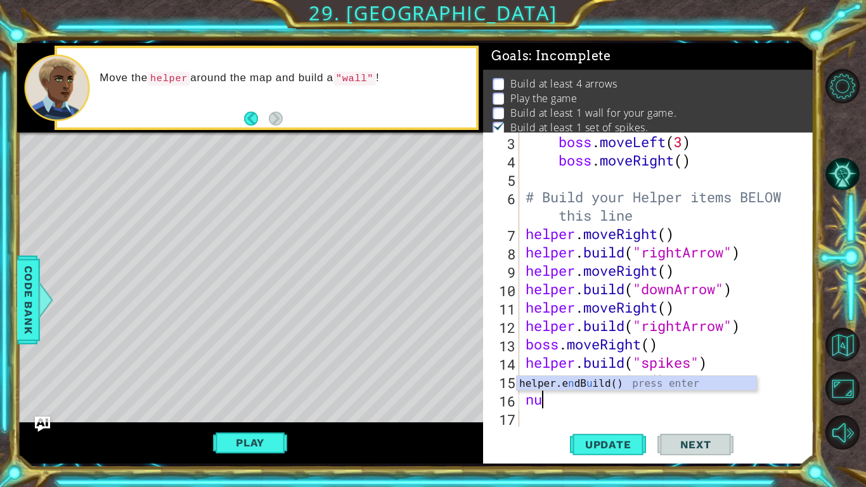
type textarea "n"
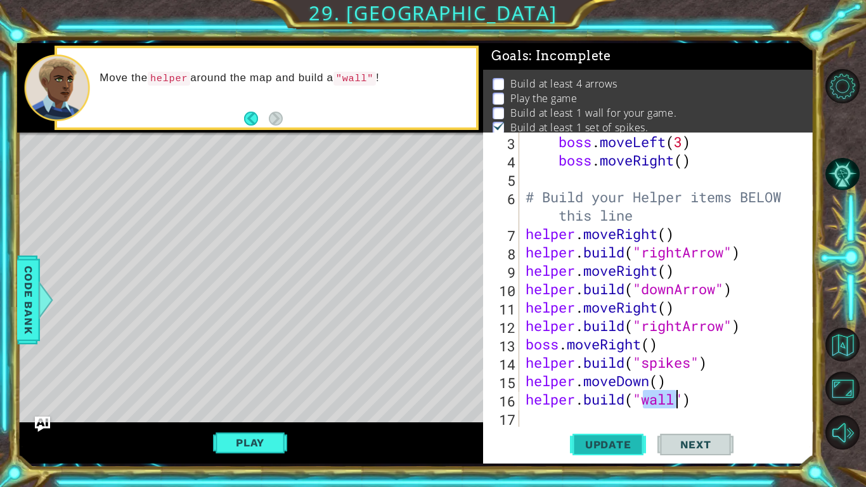
type textarea "[DOMAIN_NAME]("wall")"
click at [592, 439] on span "Update" at bounding box center [608, 444] width 72 height 13
click at [589, 435] on button "Update" at bounding box center [608, 444] width 76 height 33
click at [607, 444] on span "Update" at bounding box center [608, 444] width 72 height 13
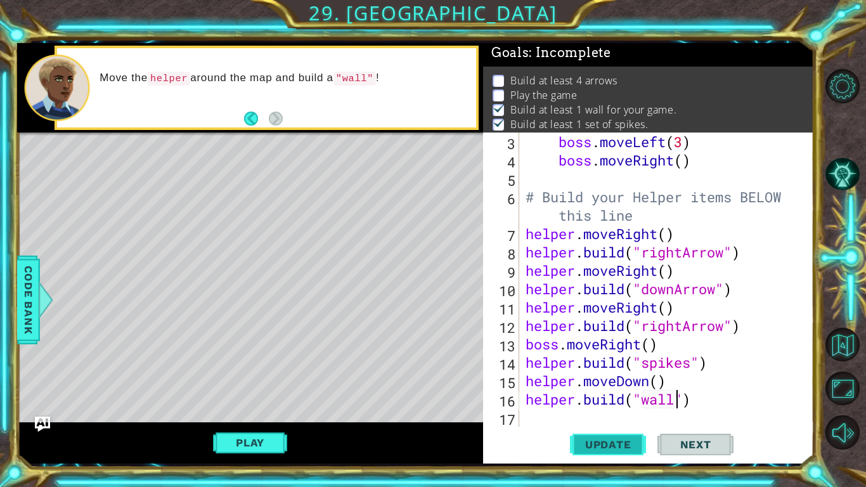
scroll to position [4, 0]
click at [235, 454] on button "Play" at bounding box center [250, 442] width 74 height 24
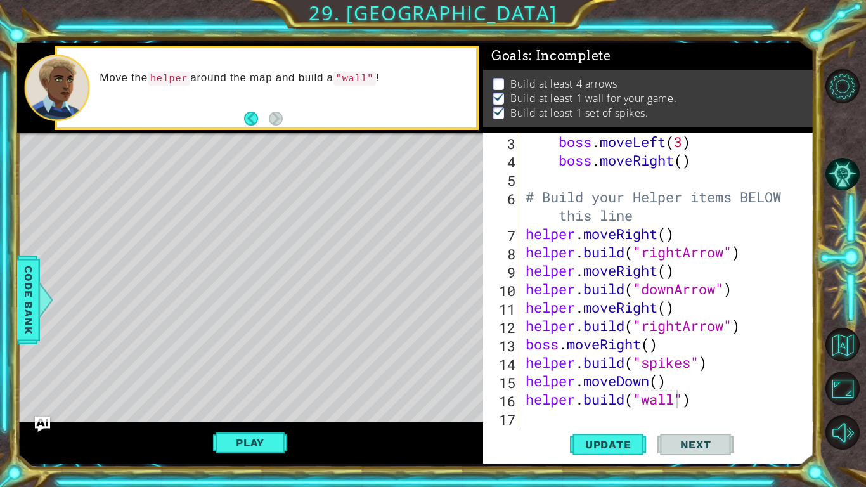
scroll to position [0, 0]
click at [712, 403] on div "boss . moveLeft ( 3 ) boss . moveRight ( ) # Build your Helper items BELOW this…" at bounding box center [670, 297] width 294 height 331
click at [674, 402] on div "boss . moveLeft ( 3 ) boss . moveRight ( ) # Build your Helper items BELOW this…" at bounding box center [670, 297] width 294 height 331
click at [743, 420] on div "boss . moveLeft ( 3 ) boss . moveRight ( ) # Build your Helper items BELOW this…" at bounding box center [670, 297] width 294 height 331
click at [700, 409] on div "boss . moveLeft ( 3 ) boss . moveRight ( ) # Build your Helper items BELOW this…" at bounding box center [670, 297] width 294 height 331
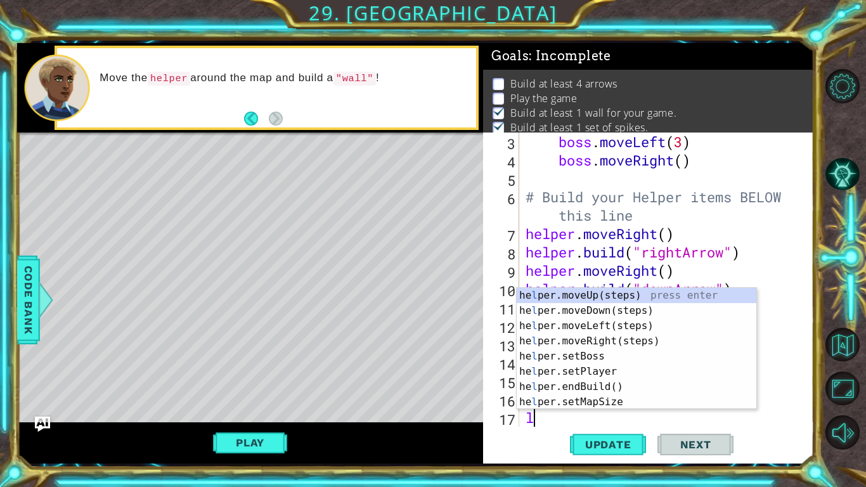
scroll to position [74, 0]
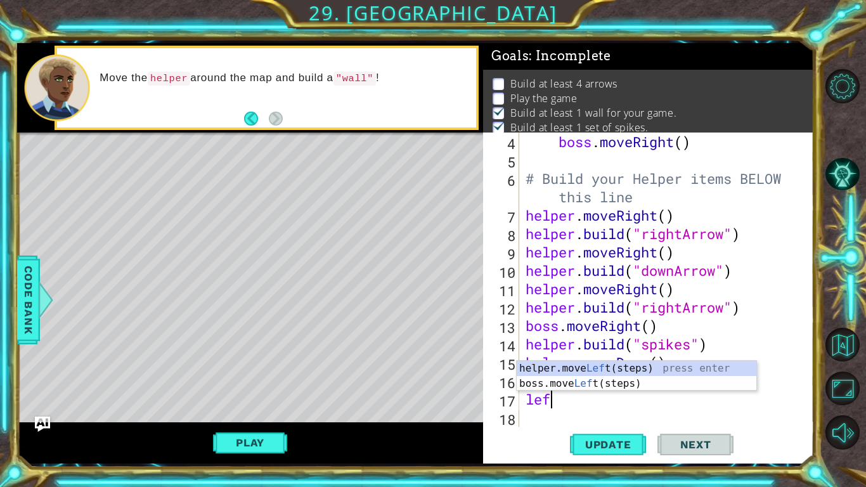
type textarea "left"
click at [657, 368] on div "helper.move Left (steps) press enter boss.move Left (steps) press enter" at bounding box center [636, 391] width 240 height 61
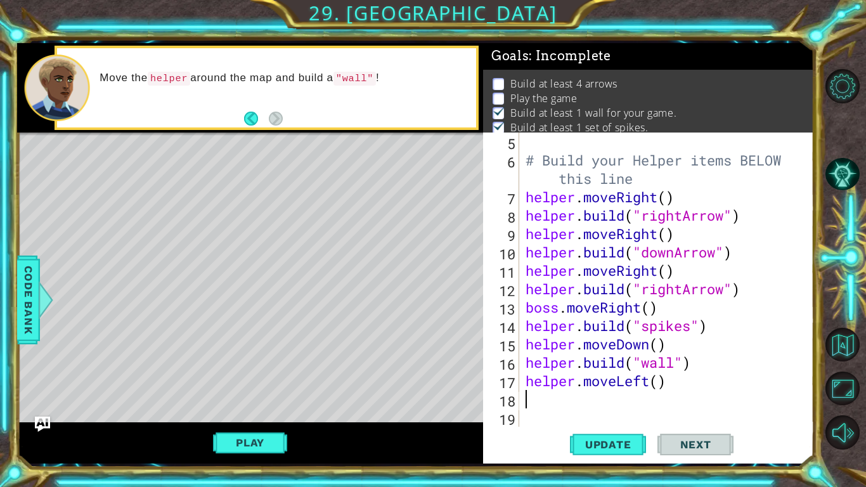
scroll to position [92, 0]
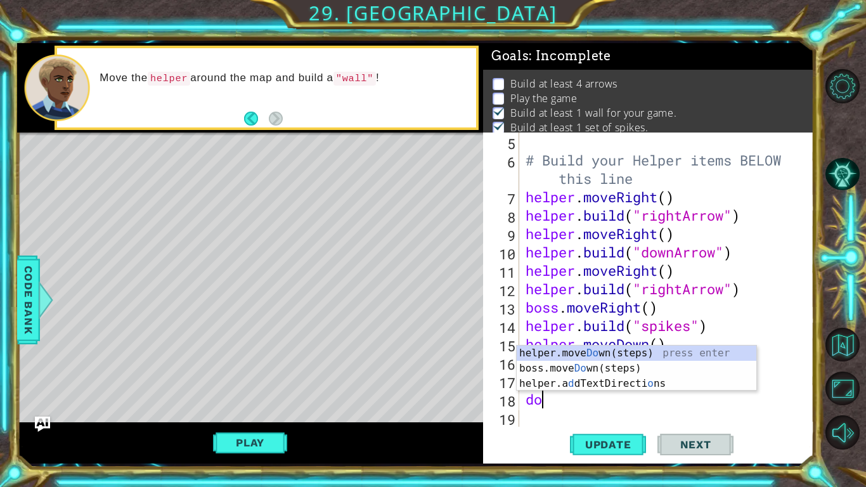
type textarea "d"
click at [658, 352] on div "helper. buil d(type) press enter helper.end Buil d() press enter helper.start B…" at bounding box center [636, 383] width 240 height 76
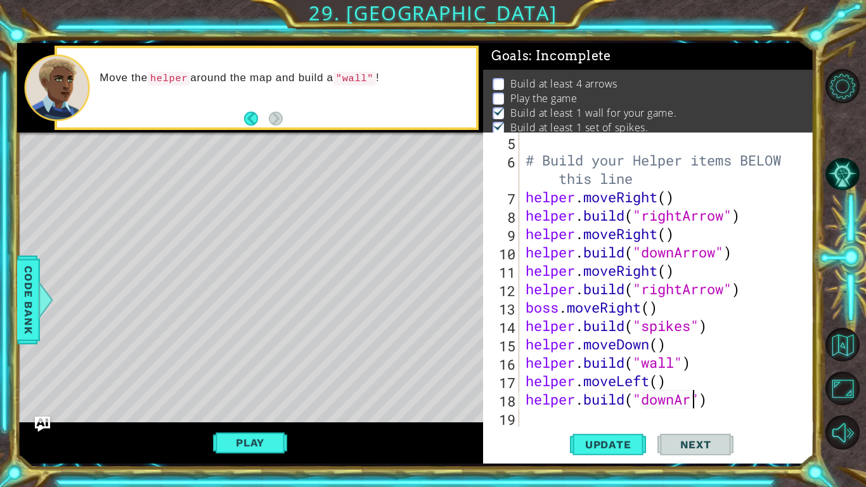
scroll to position [0, 8]
click at [596, 444] on span "Update" at bounding box center [608, 444] width 72 height 13
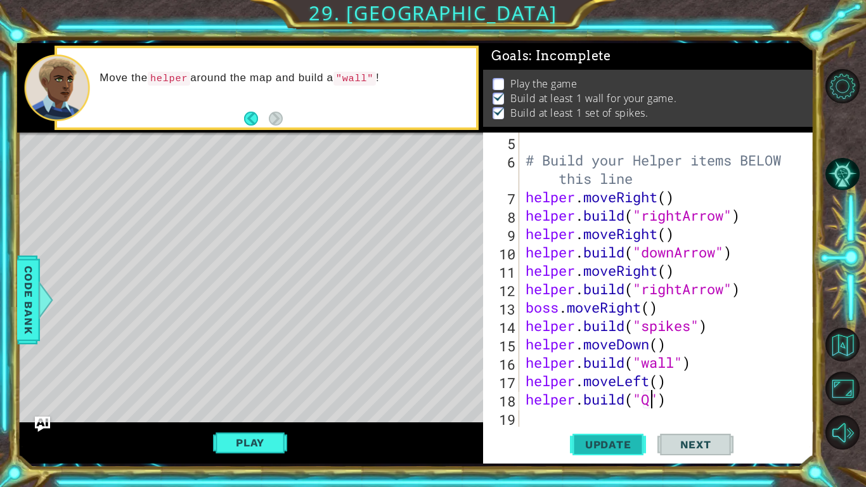
scroll to position [0, 6]
click at [613, 444] on span "Update" at bounding box center [608, 444] width 72 height 13
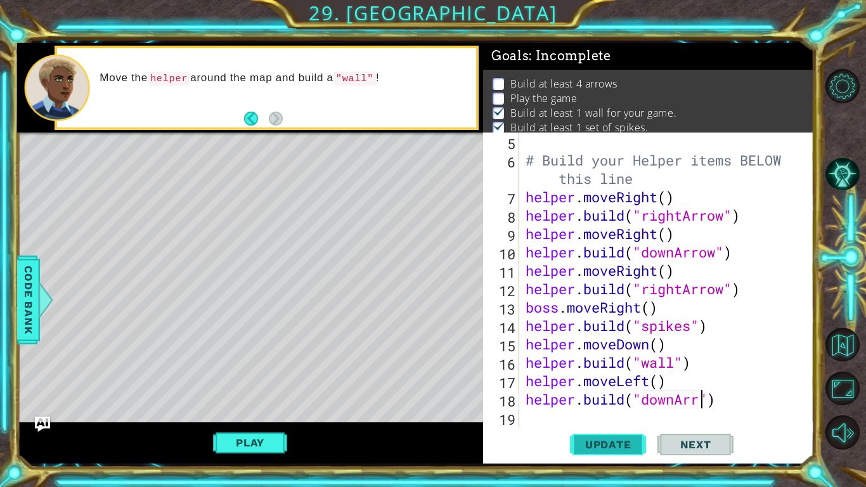
scroll to position [0, 8]
type textarea "[DOMAIN_NAME]("downArrow")"
click at [612, 459] on button "Update" at bounding box center [608, 444] width 76 height 33
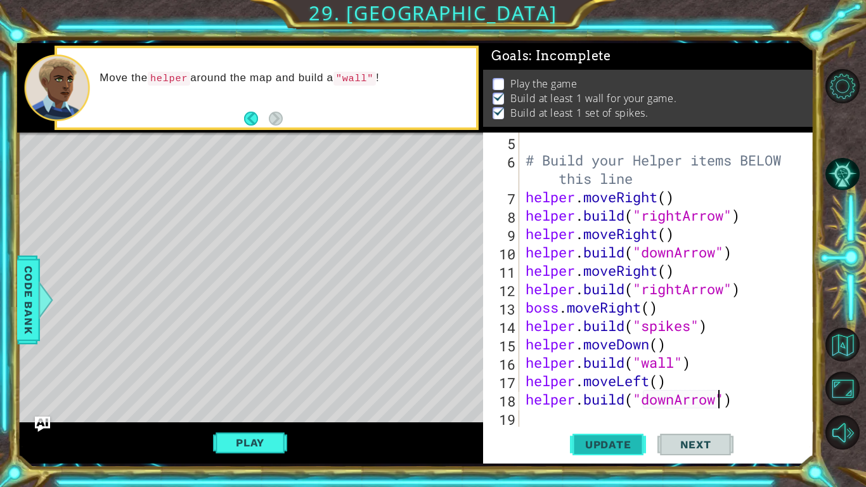
click at [636, 444] on span "Update" at bounding box center [608, 444] width 72 height 13
type textarea "[DOMAIN_NAME]("downArrow")"
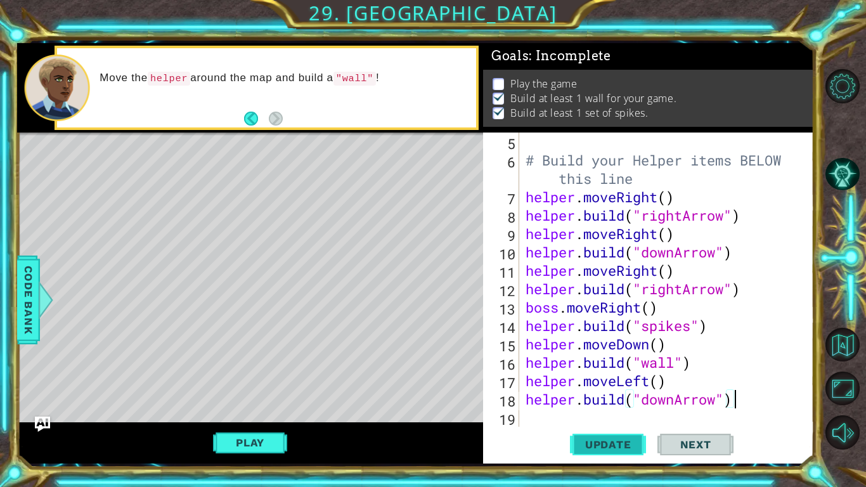
type textarea "[DOMAIN_NAME]("downArrow")"
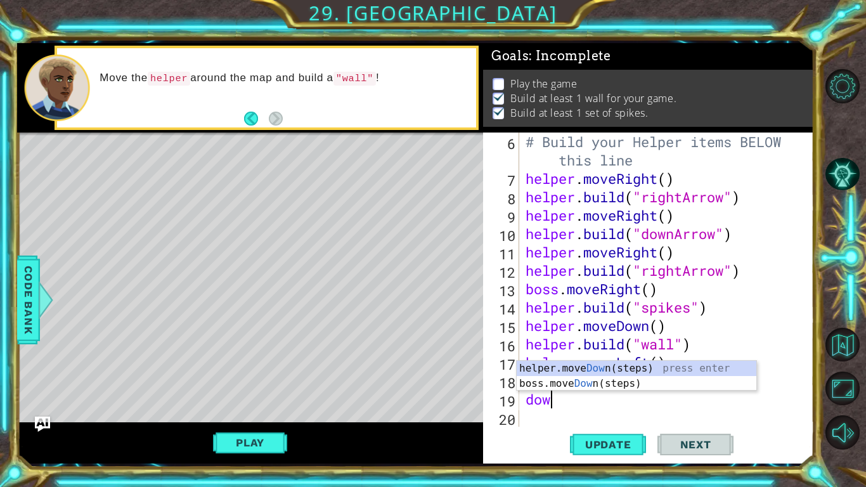
scroll to position [0, 1]
type textarea "down"
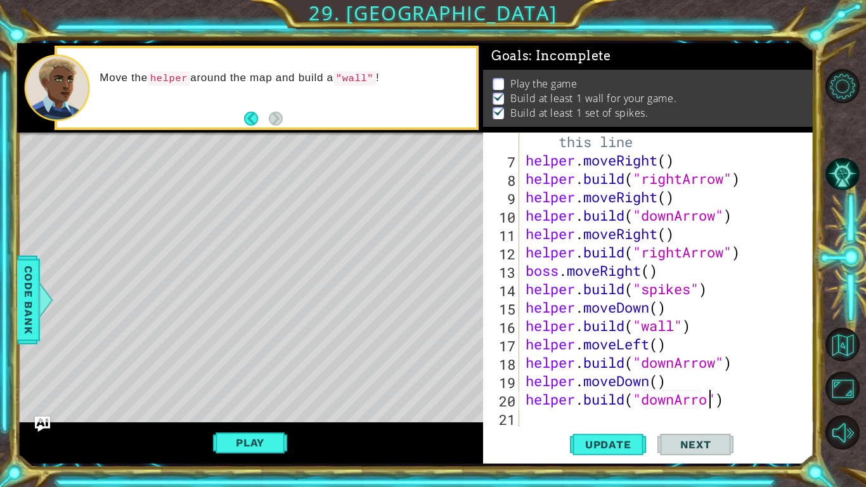
scroll to position [0, 8]
type textarea "[DOMAIN_NAME]("downArrow")"
click at [617, 445] on span "Update" at bounding box center [608, 444] width 72 height 13
click at [576, 419] on div "# Build your Helper items BELOW this line helper . moveRight ( ) helper . build…" at bounding box center [670, 288] width 294 height 349
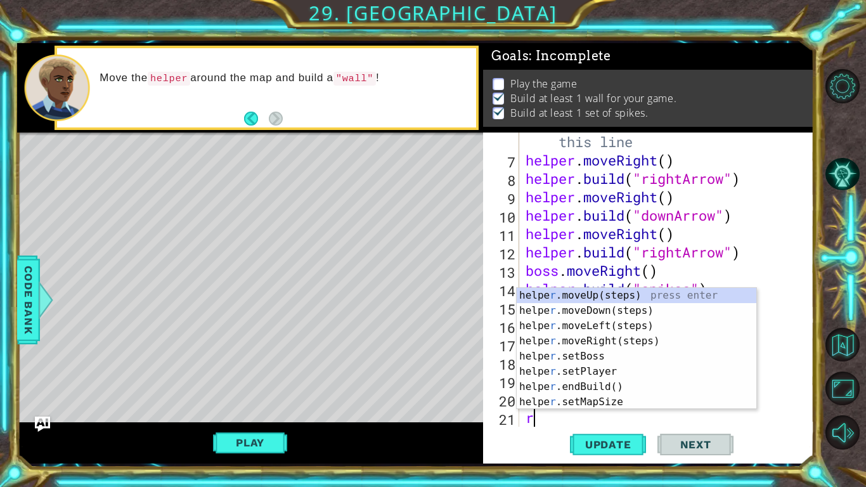
scroll to position [147, 0]
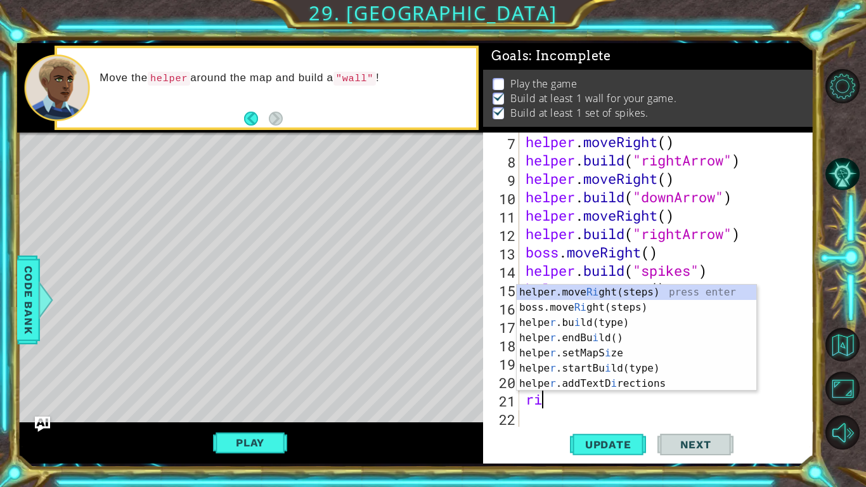
type textarea "rig"
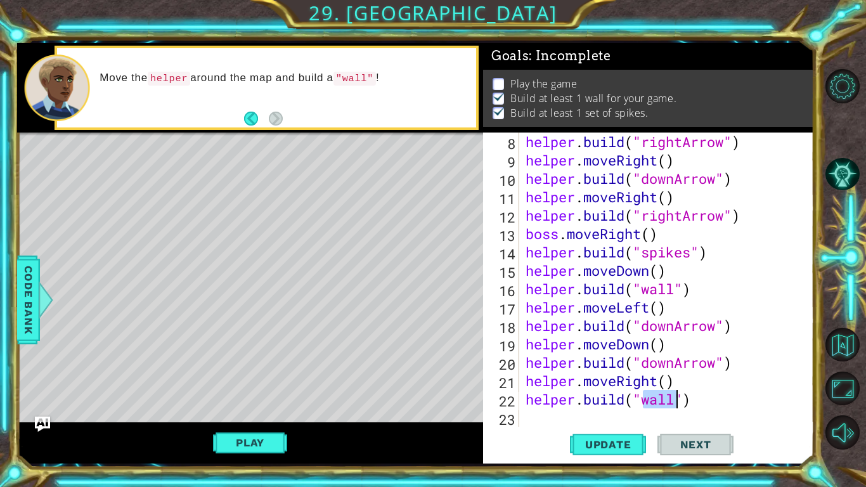
scroll to position [0, 6]
type textarea "helper.build("spikes")"
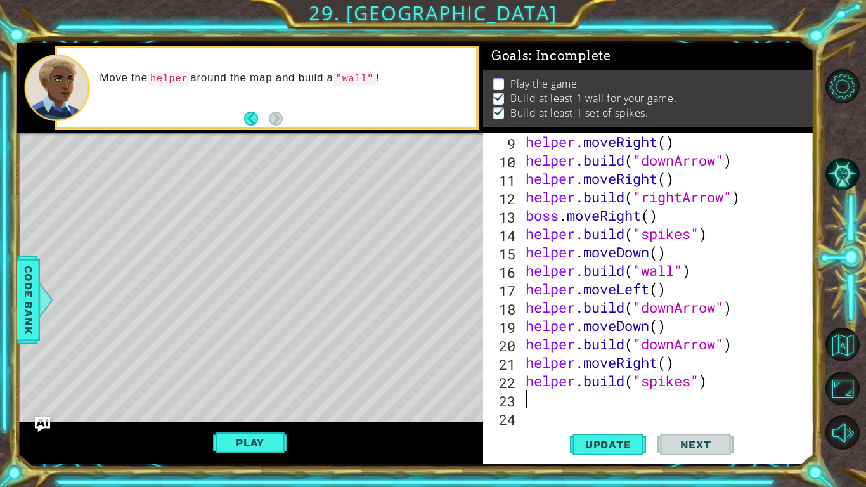
scroll to position [184, 0]
type textarea "m"
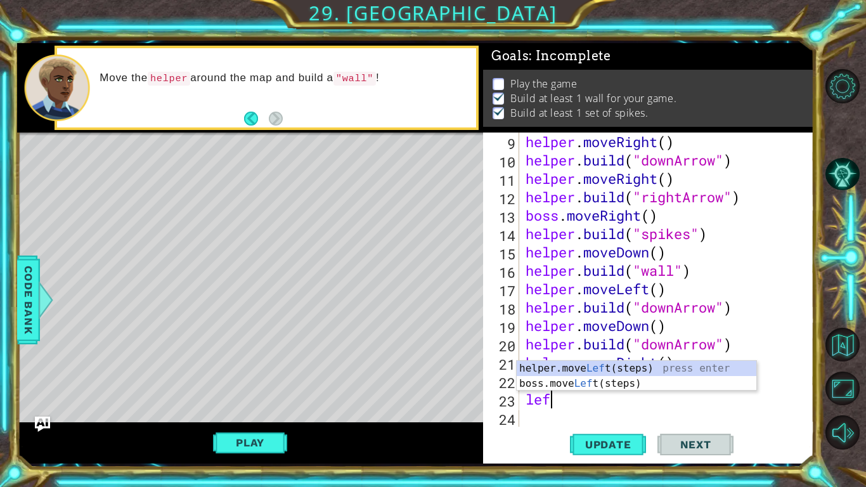
type textarea "left"
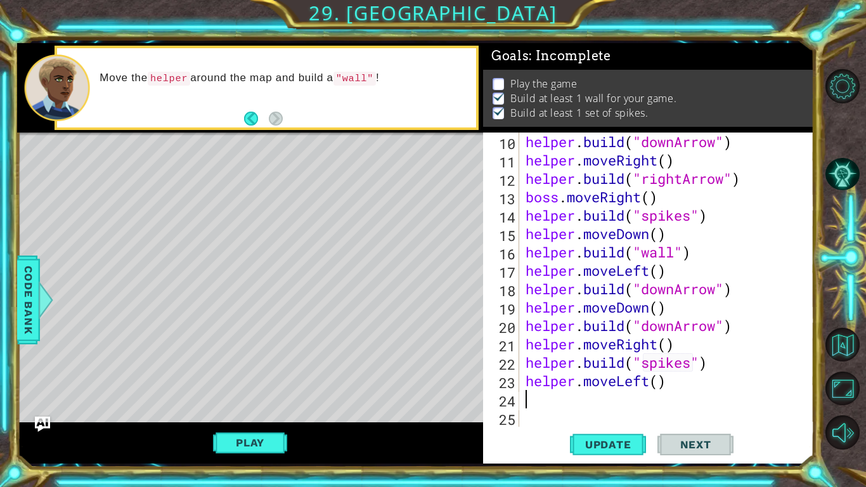
scroll to position [202, 0]
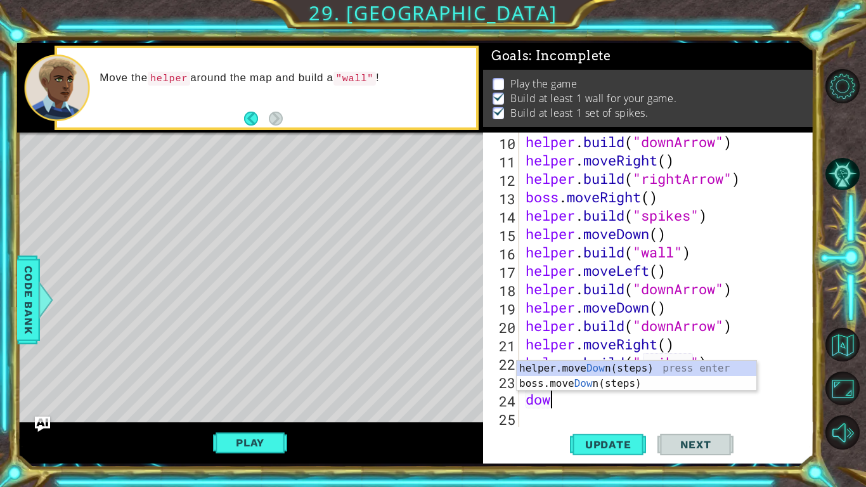
type textarea "down"
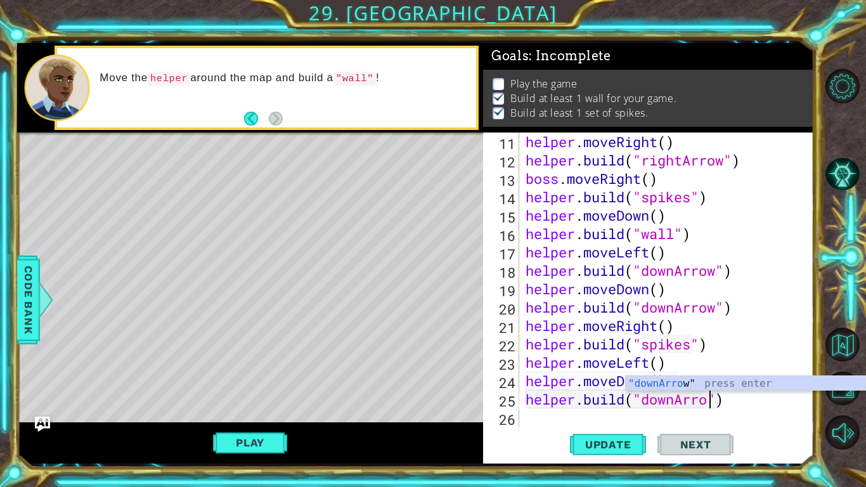
scroll to position [0, 8]
click at [573, 445] on span "Update" at bounding box center [608, 444] width 72 height 13
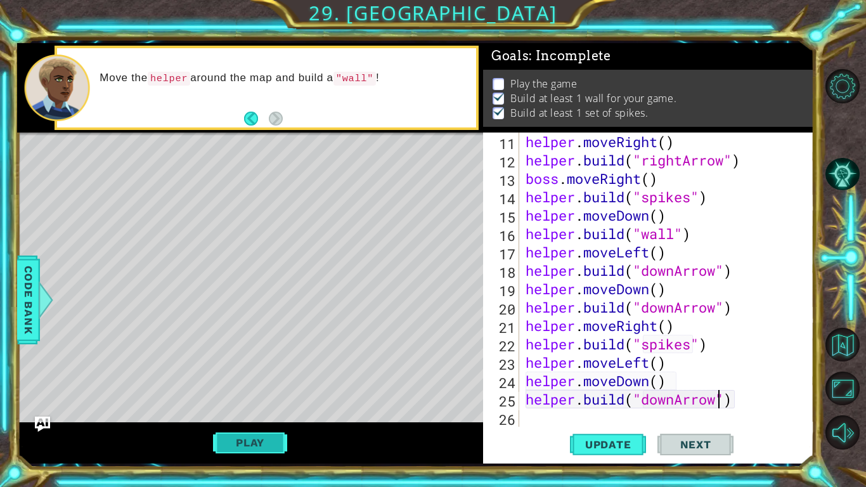
click at [250, 445] on button "Play" at bounding box center [250, 442] width 74 height 24
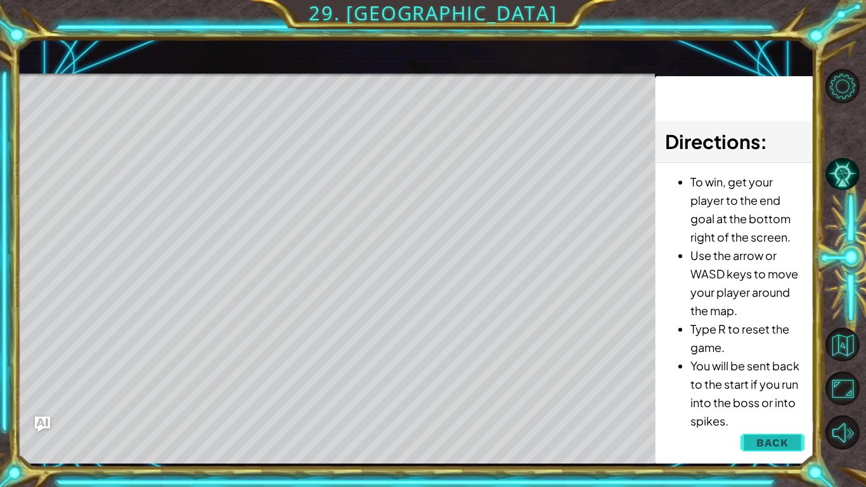
click at [773, 441] on span "Back" at bounding box center [772, 442] width 32 height 13
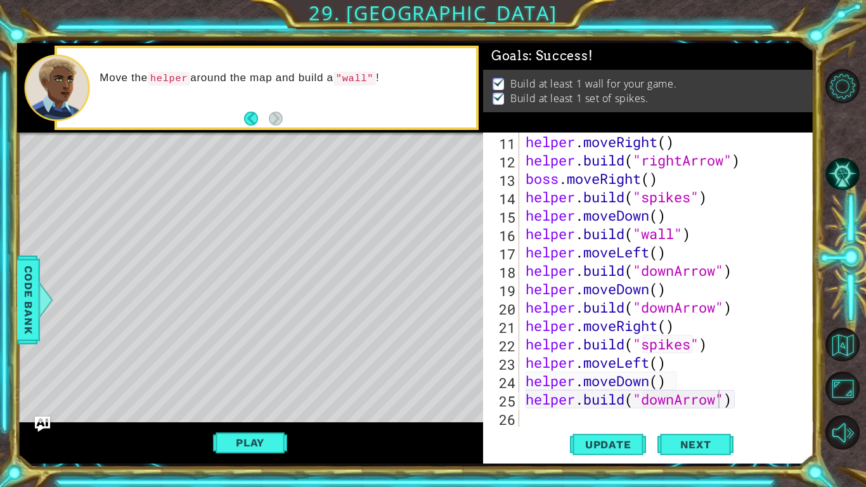
click at [613, 361] on div "helper . moveRight ( ) helper . build ( "rightArrow" ) boss . moveRight ( ) hel…" at bounding box center [670, 297] width 294 height 331
click at [713, 398] on div "helper . moveRight ( ) helper . build ( "rightArrow" ) boss . moveRight ( ) hel…" at bounding box center [670, 297] width 294 height 331
type textarea "[DOMAIN_NAME]("downArrow")"
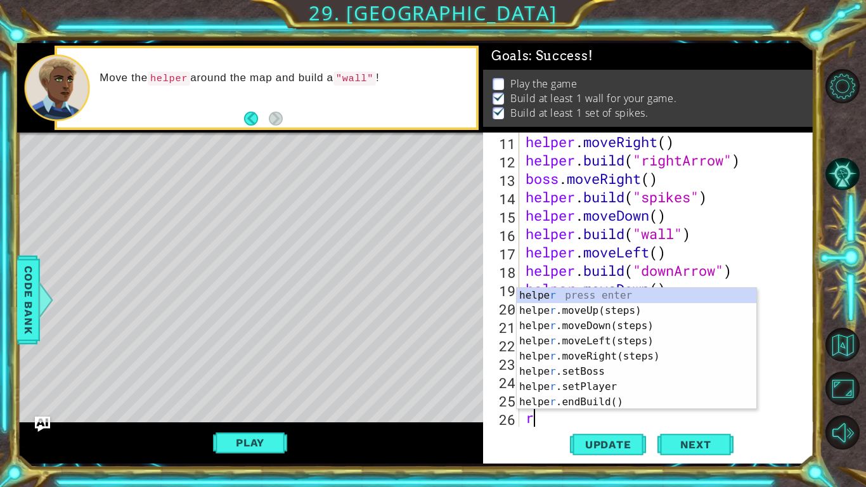
scroll to position [239, 0]
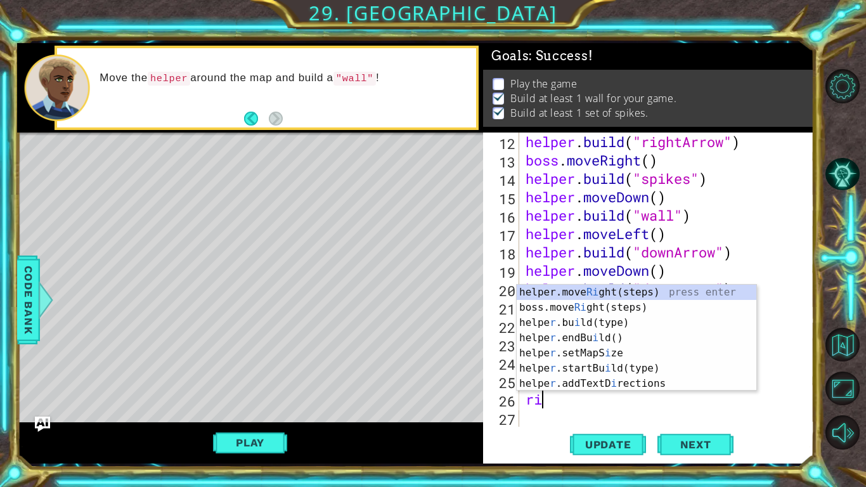
type textarea "righ"
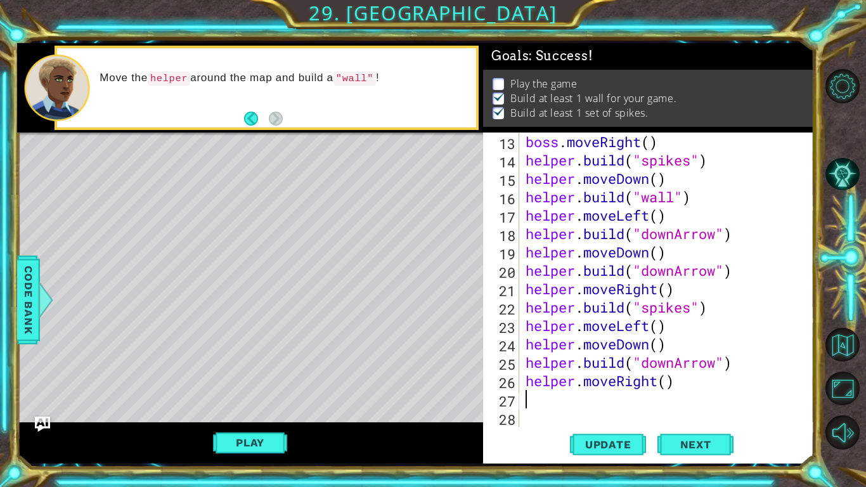
scroll to position [257, 0]
type textarea "u"
